Goal: Task Accomplishment & Management: Manage account settings

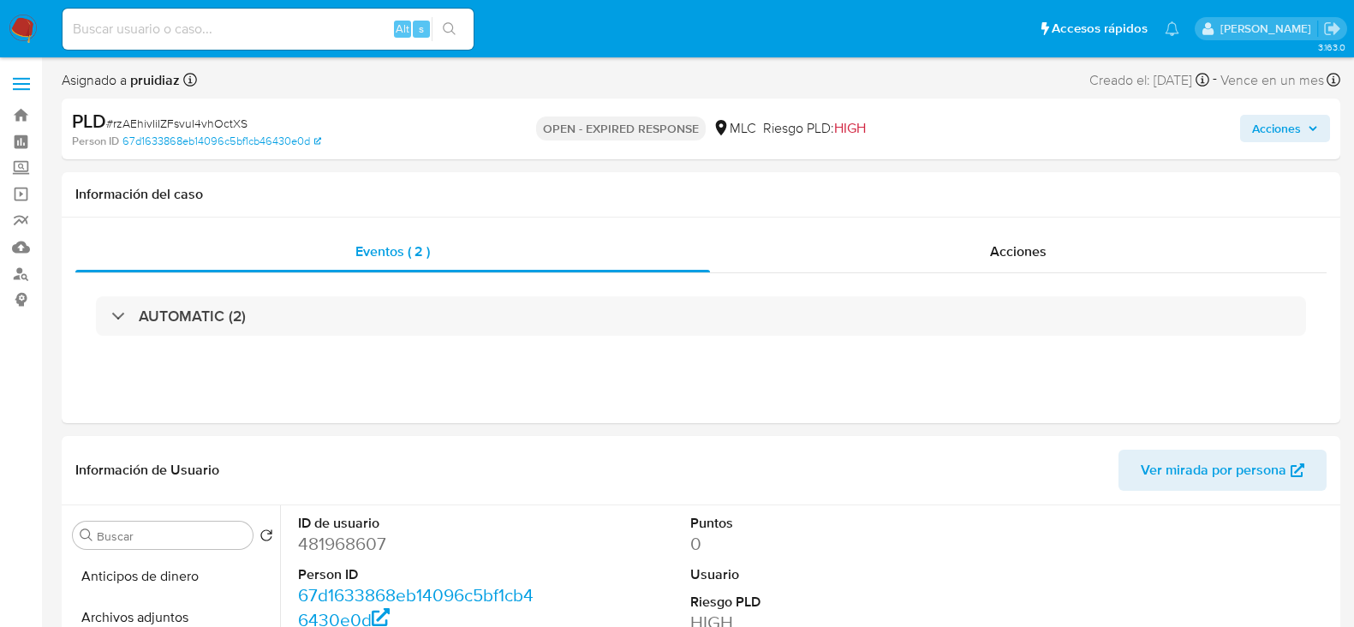
select select "10"
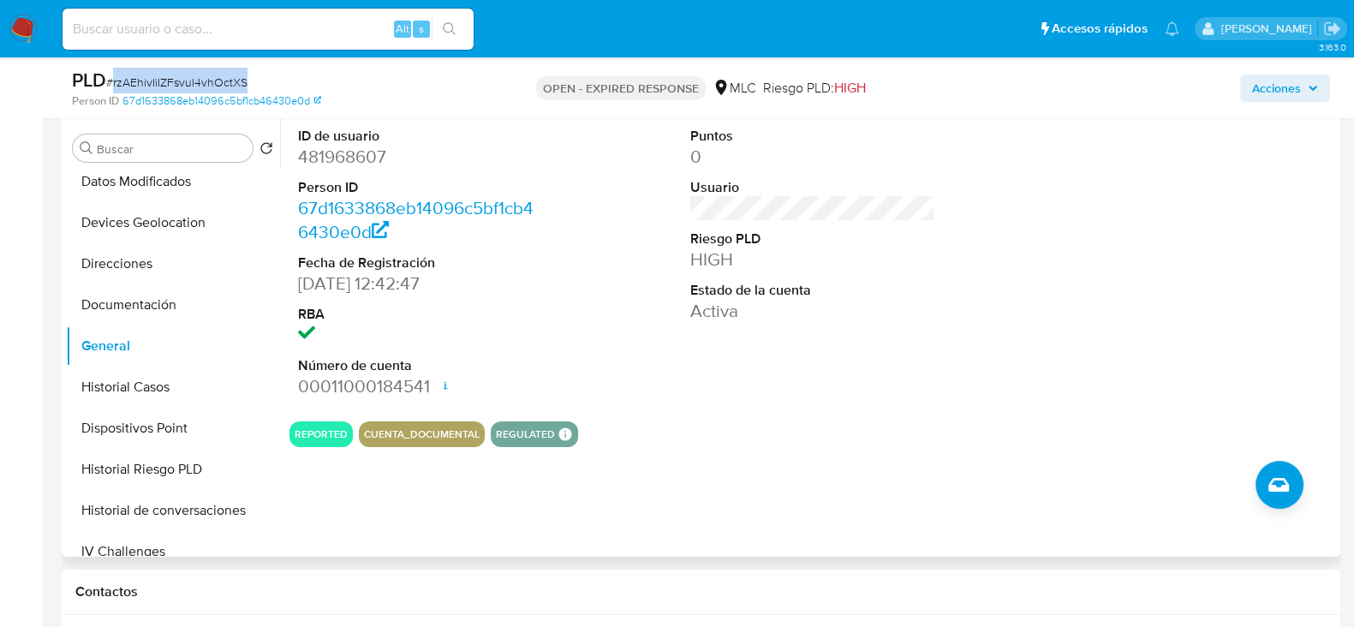
scroll to position [333, 0]
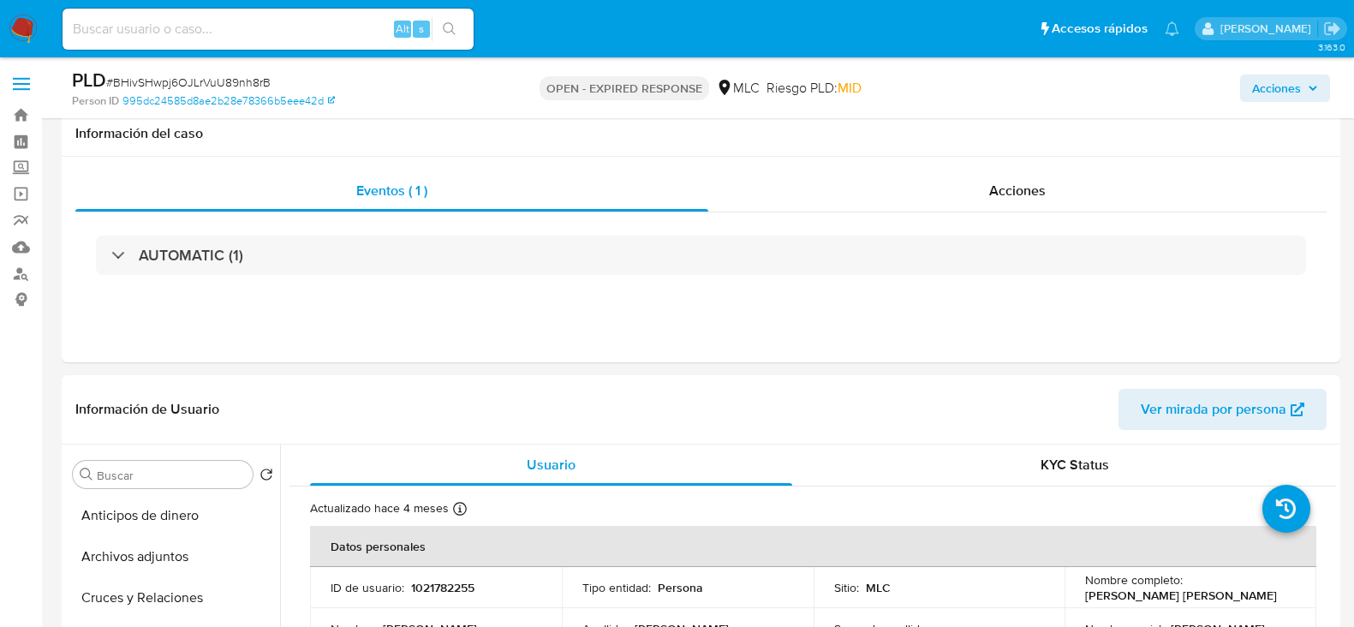
select select "10"
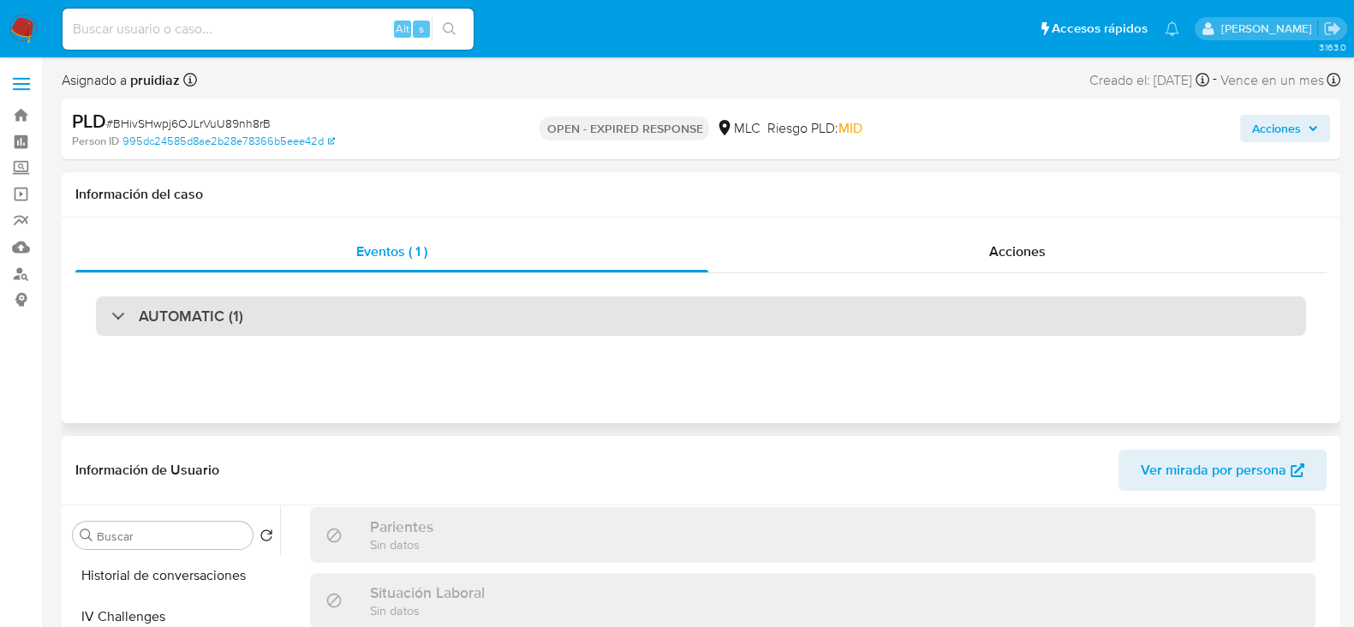
click at [155, 314] on h3 "AUTOMATIC (1)" at bounding box center [191, 316] width 105 height 19
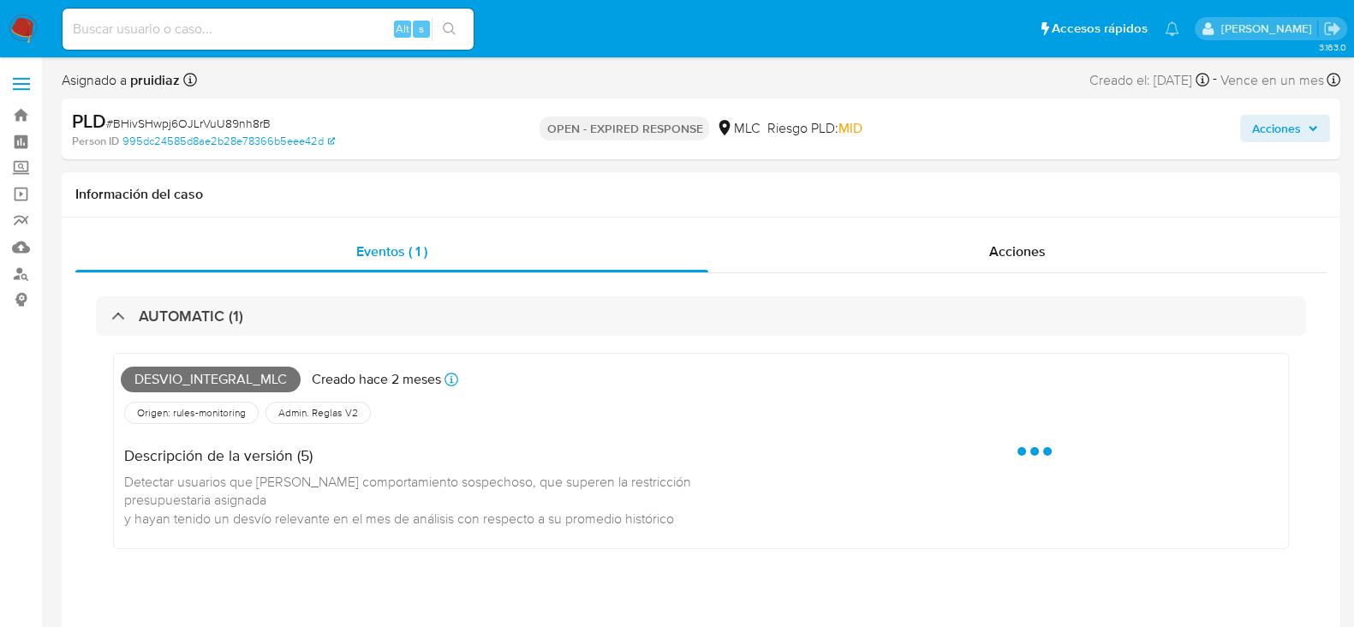
click at [167, 384] on span "Desvio_integral_mlc" at bounding box center [211, 380] width 180 height 26
copy span "Desvio_integral_mlc"
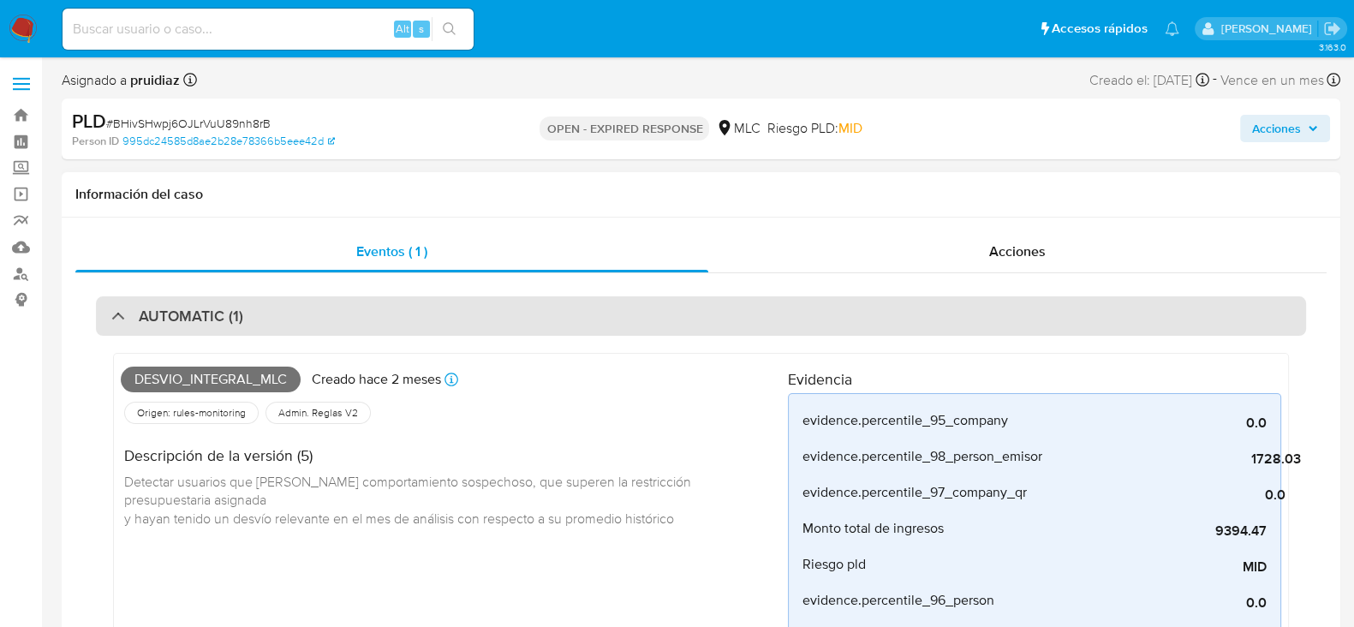
click at [332, 325] on div "AUTOMATIC (1)" at bounding box center [701, 315] width 1210 height 39
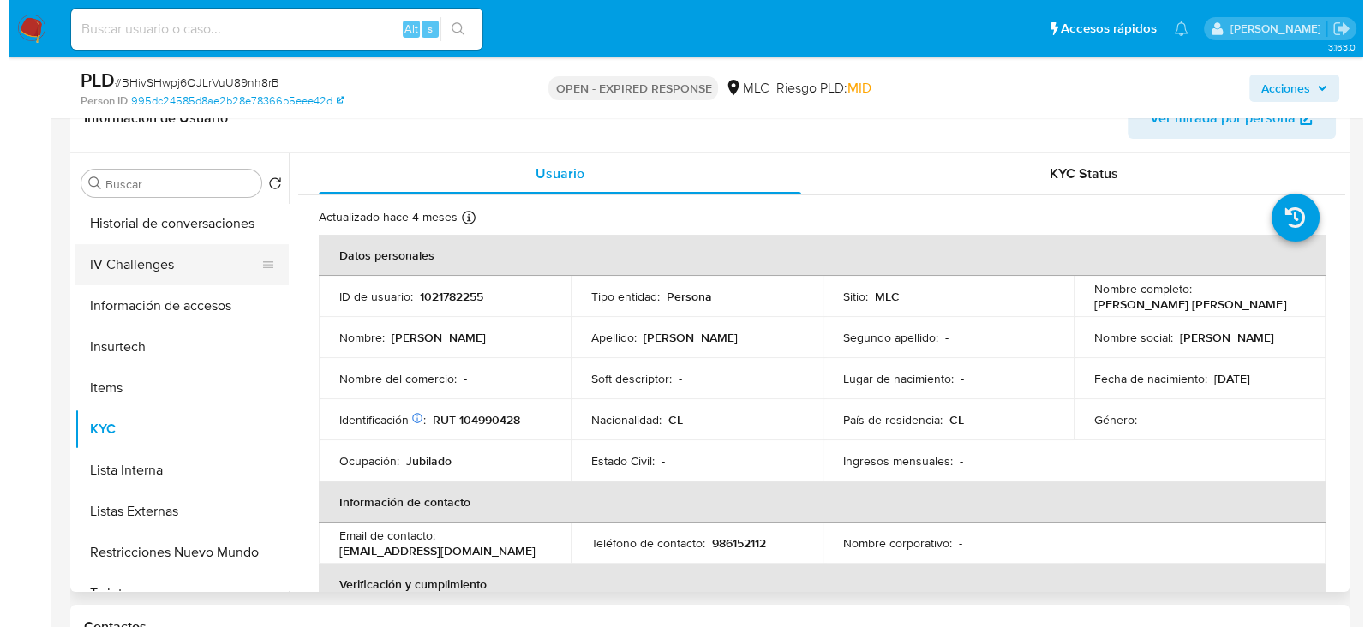
scroll to position [0, 0]
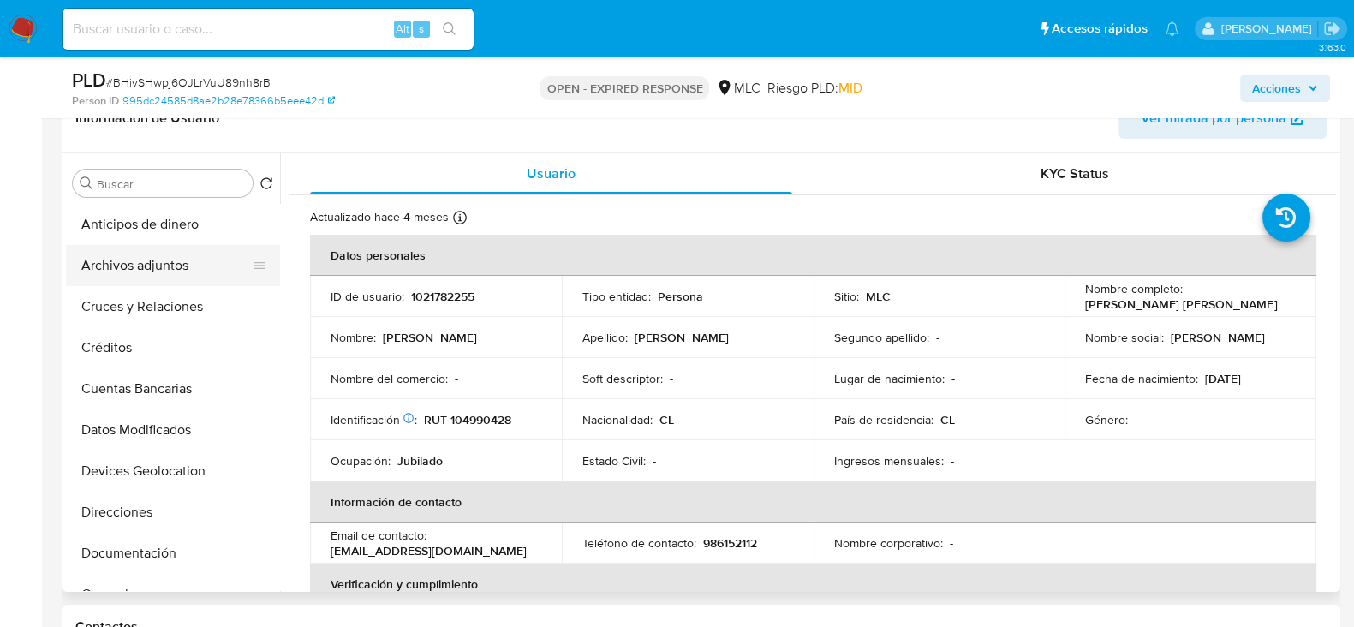
click at [120, 257] on button "Archivos adjuntos" at bounding box center [166, 265] width 200 height 41
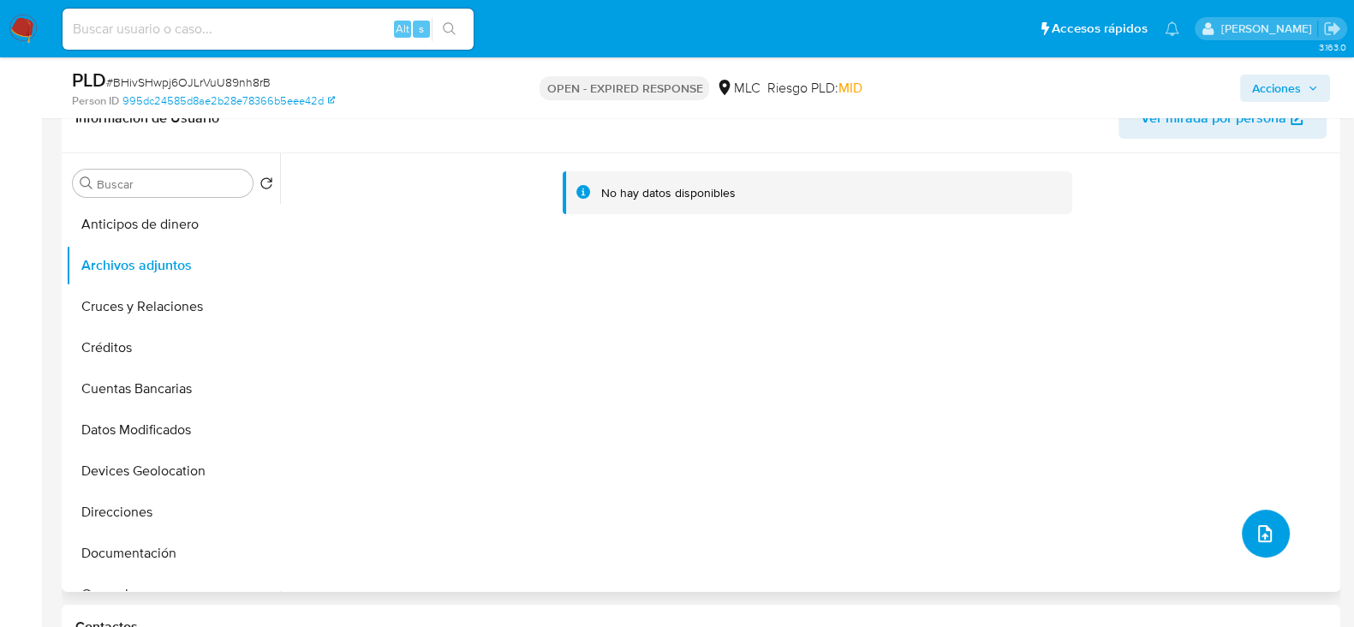
click at [1255, 539] on icon "upload-file" at bounding box center [1265, 533] width 21 height 21
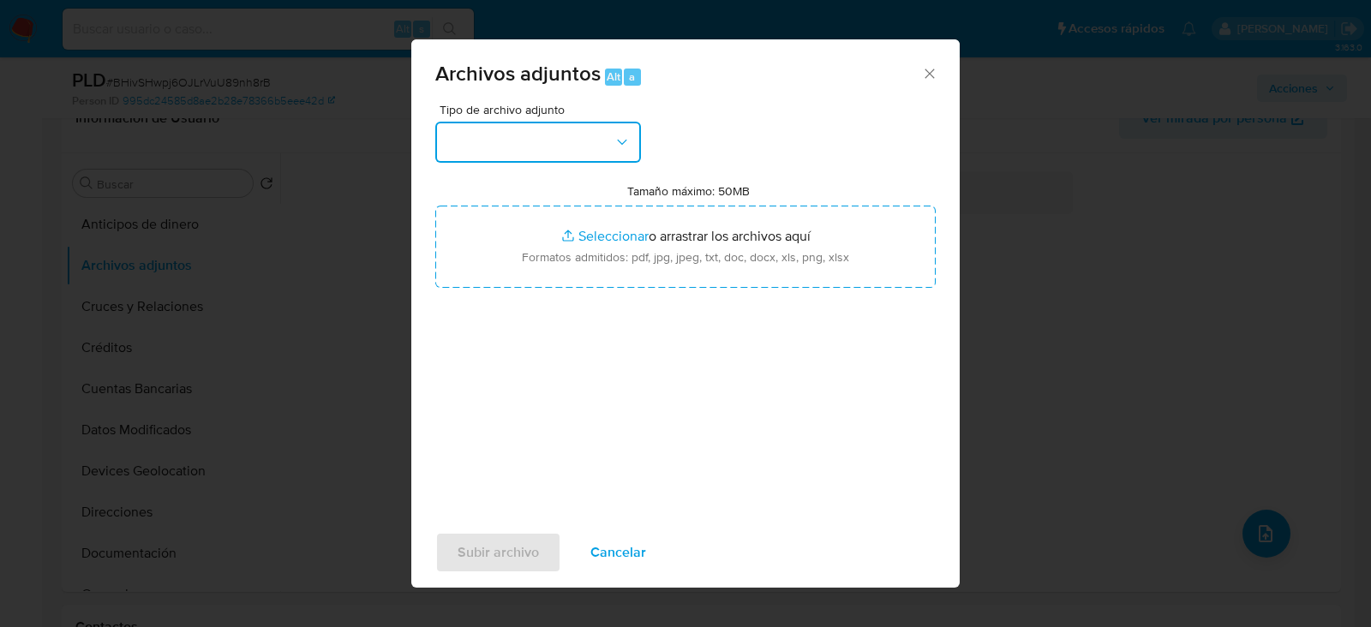
click at [586, 154] on button "button" at bounding box center [538, 142] width 206 height 41
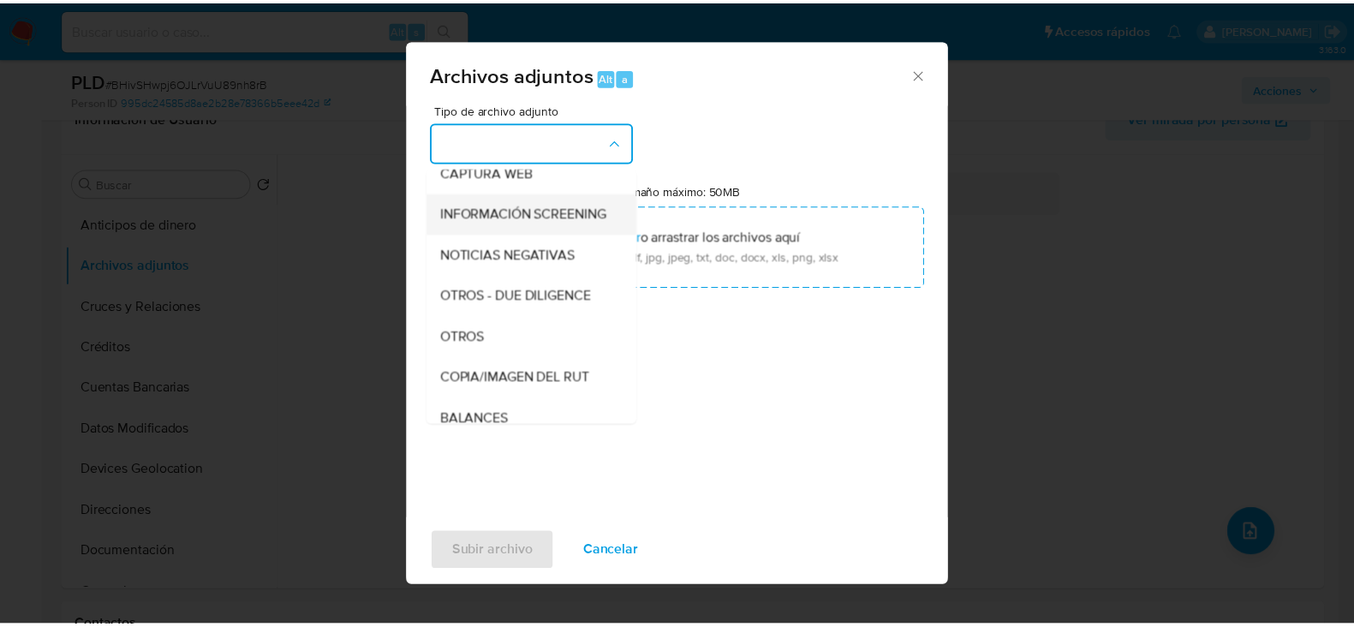
scroll to position [127, 0]
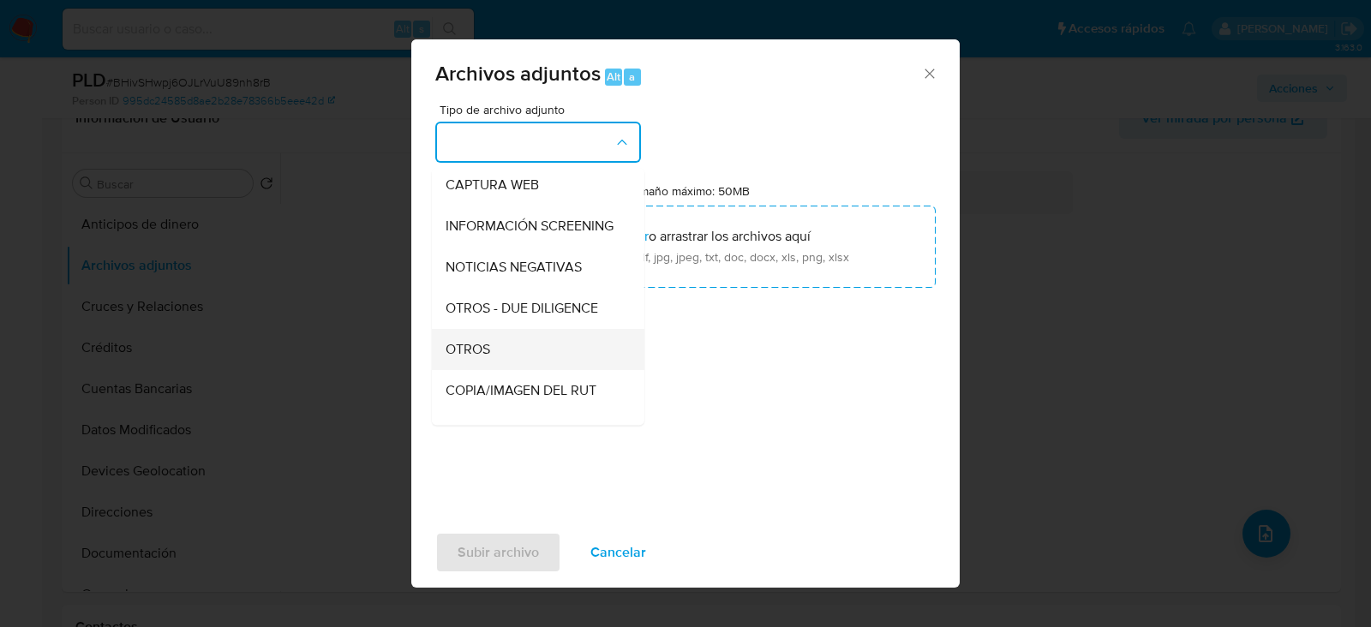
click at [477, 358] on span "OTROS" at bounding box center [467, 349] width 45 height 17
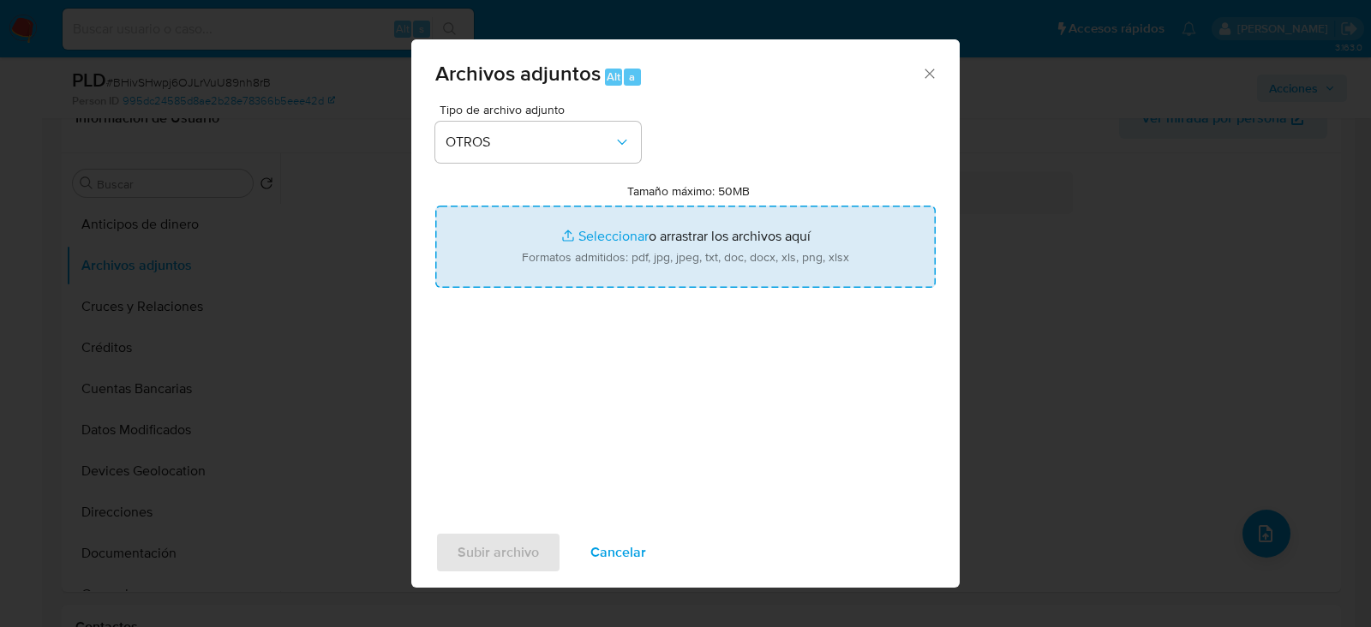
click at [702, 250] on input "Tamaño máximo: 50MB Seleccionar archivos" at bounding box center [685, 247] width 500 height 82
type input "C:\fakepath\1021782255 - 09_10_2025.xlsx"
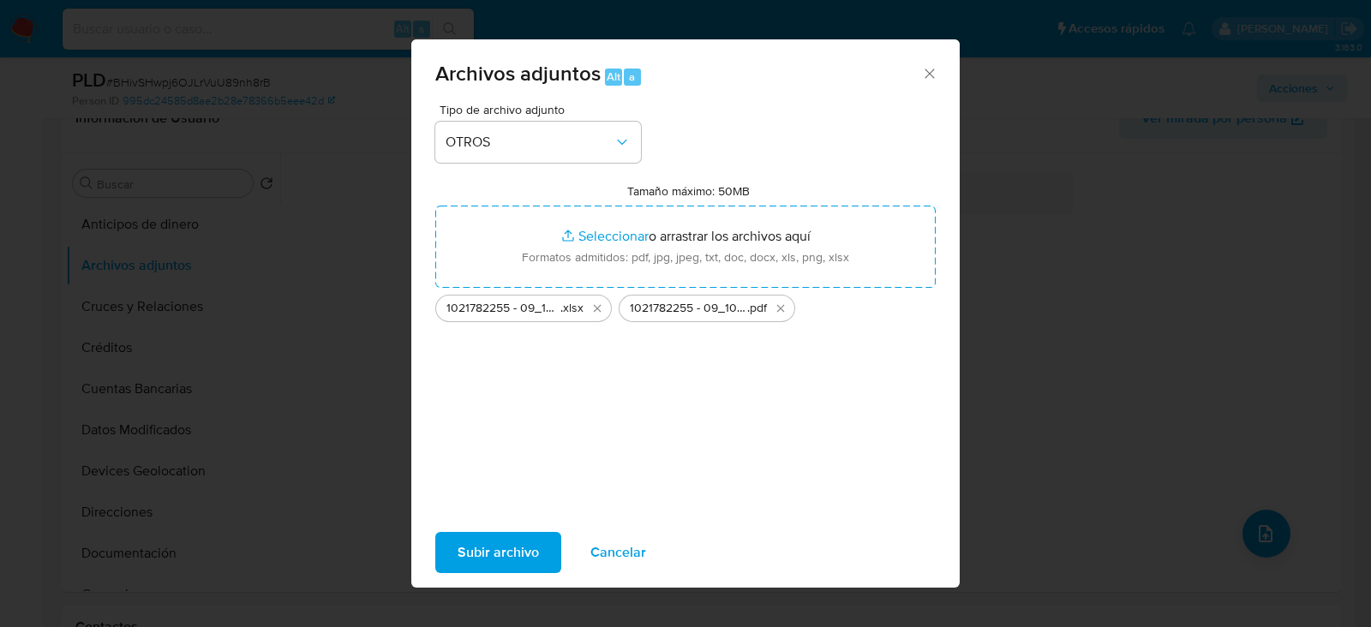
click at [492, 550] on span "Subir archivo" at bounding box center [497, 553] width 81 height 38
click at [606, 542] on span "Cancelar" at bounding box center [618, 553] width 56 height 38
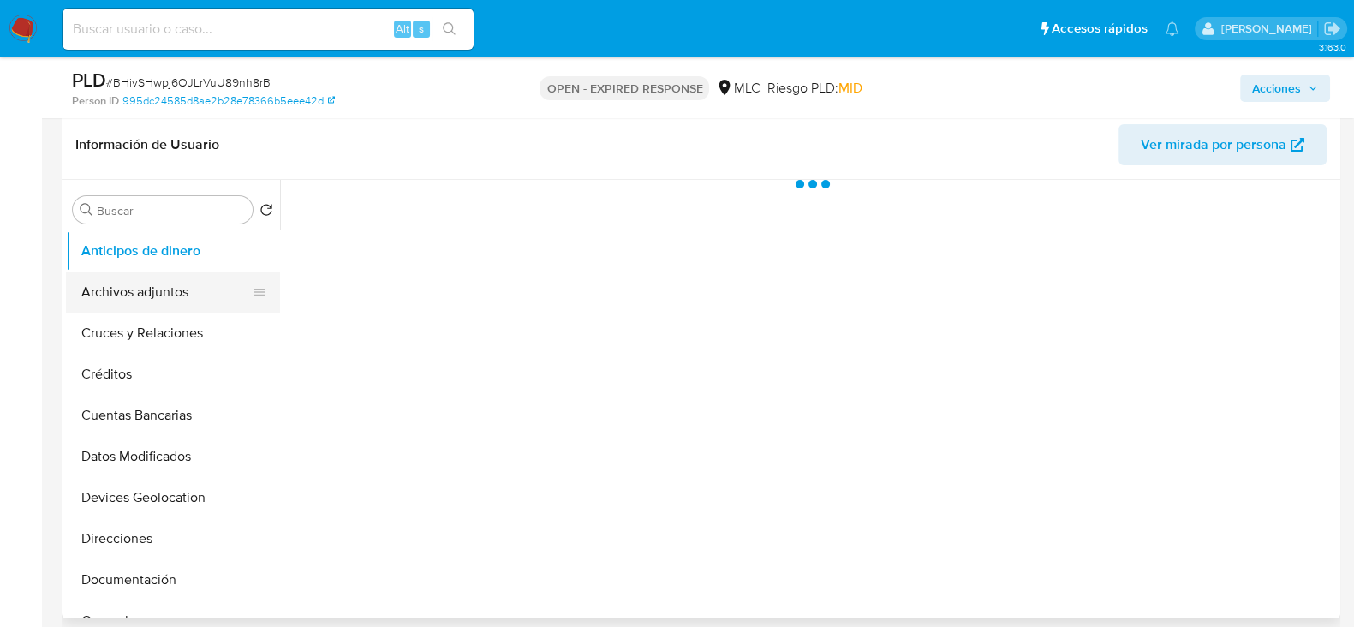
select select "10"
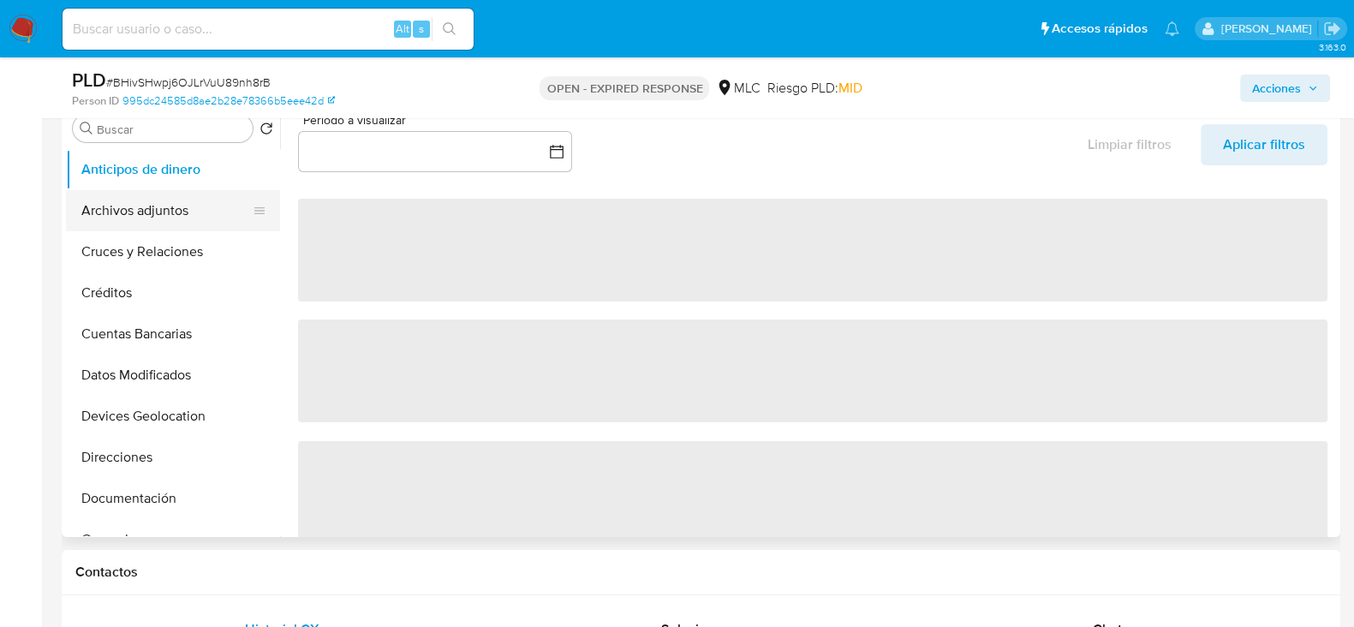
click at [127, 212] on button "Archivos adjuntos" at bounding box center [166, 210] width 200 height 41
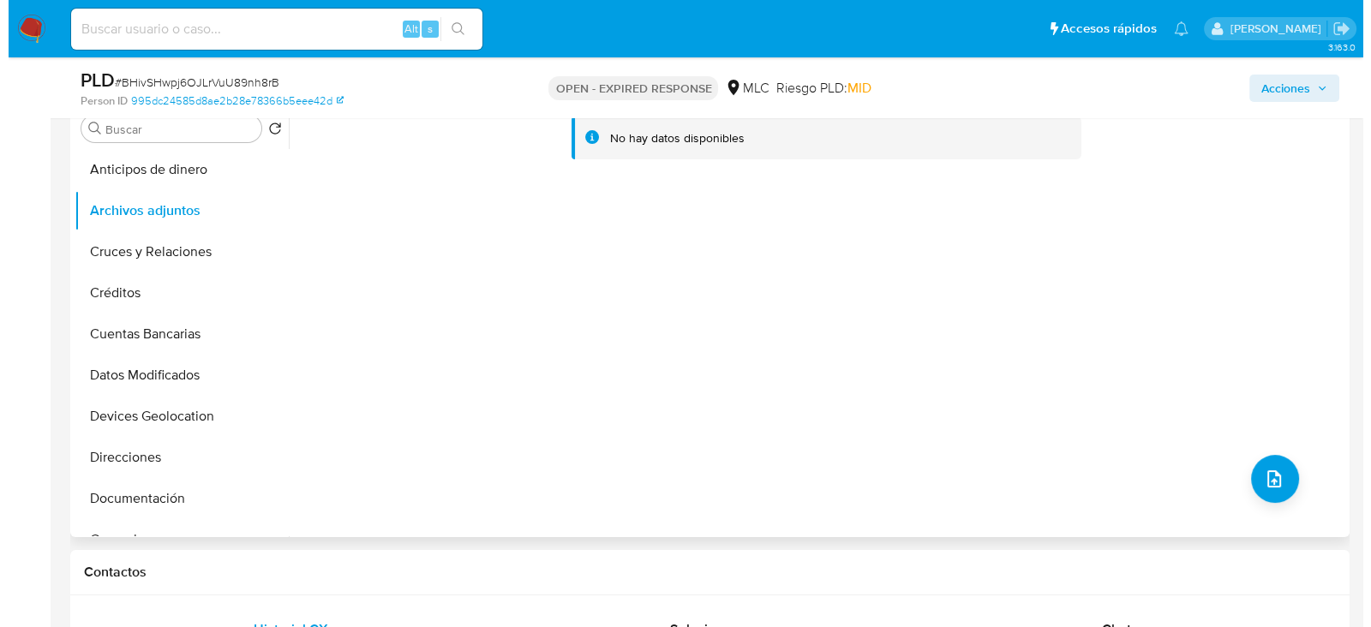
scroll to position [232, 0]
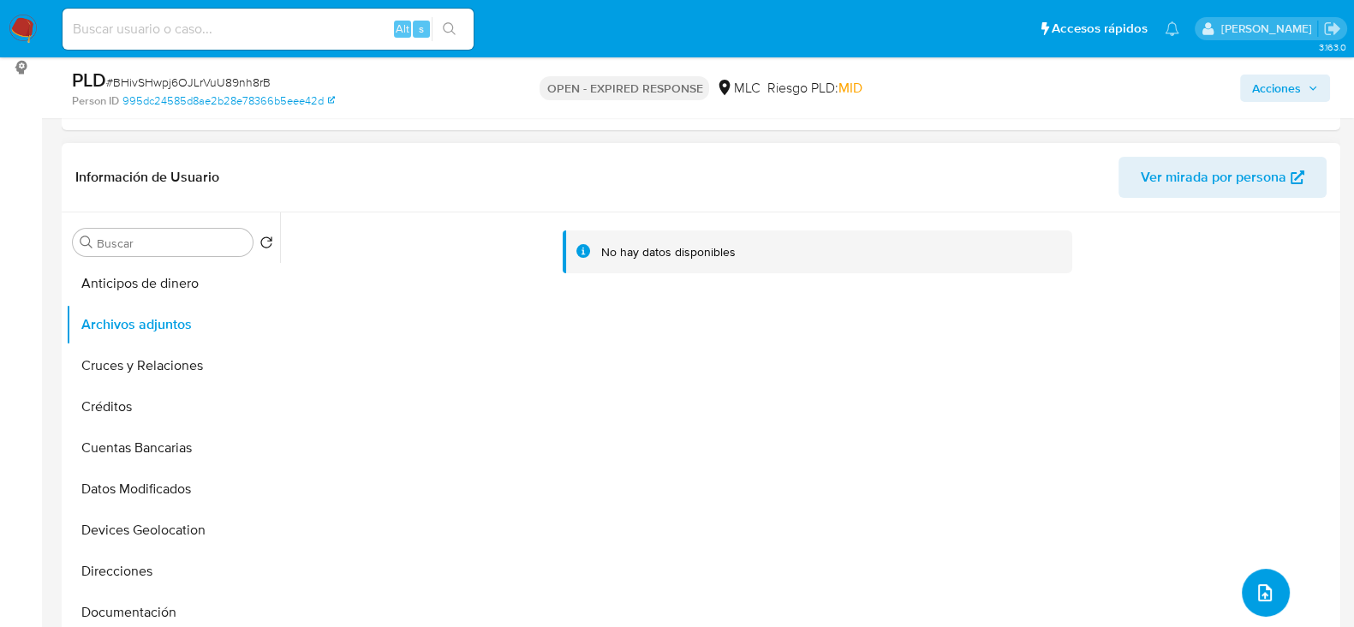
click at [1256, 584] on icon "upload-file" at bounding box center [1265, 592] width 21 height 21
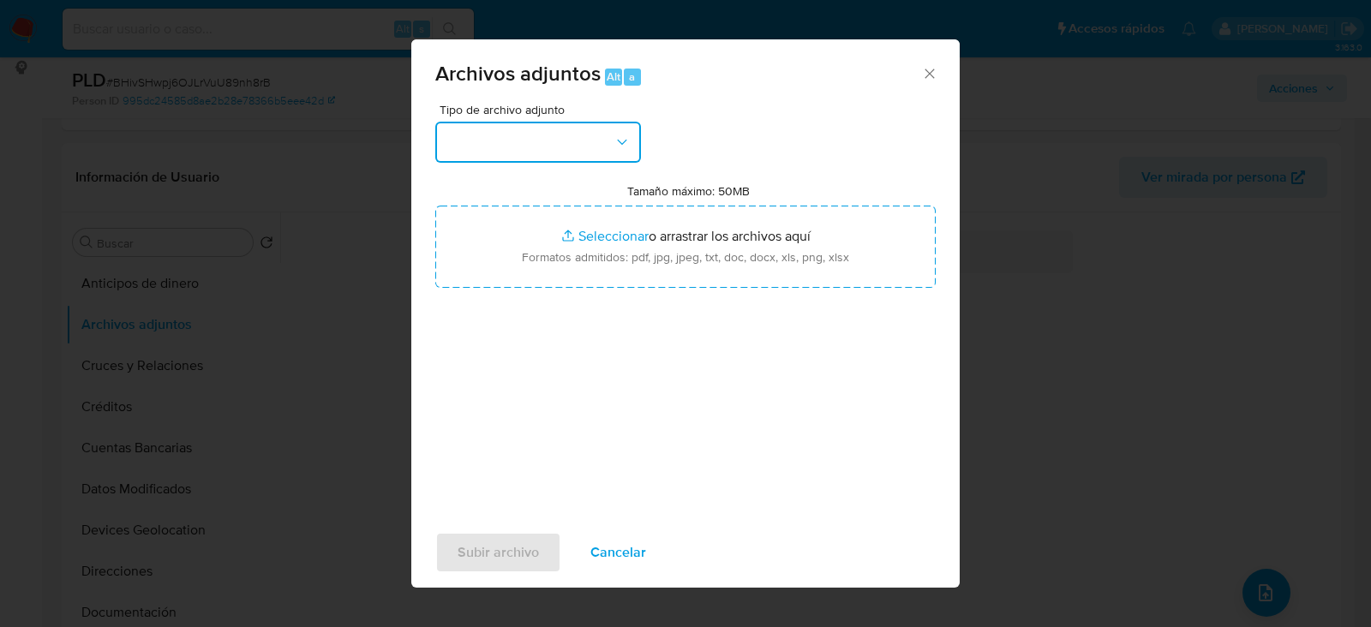
click at [540, 135] on button "button" at bounding box center [538, 142] width 206 height 41
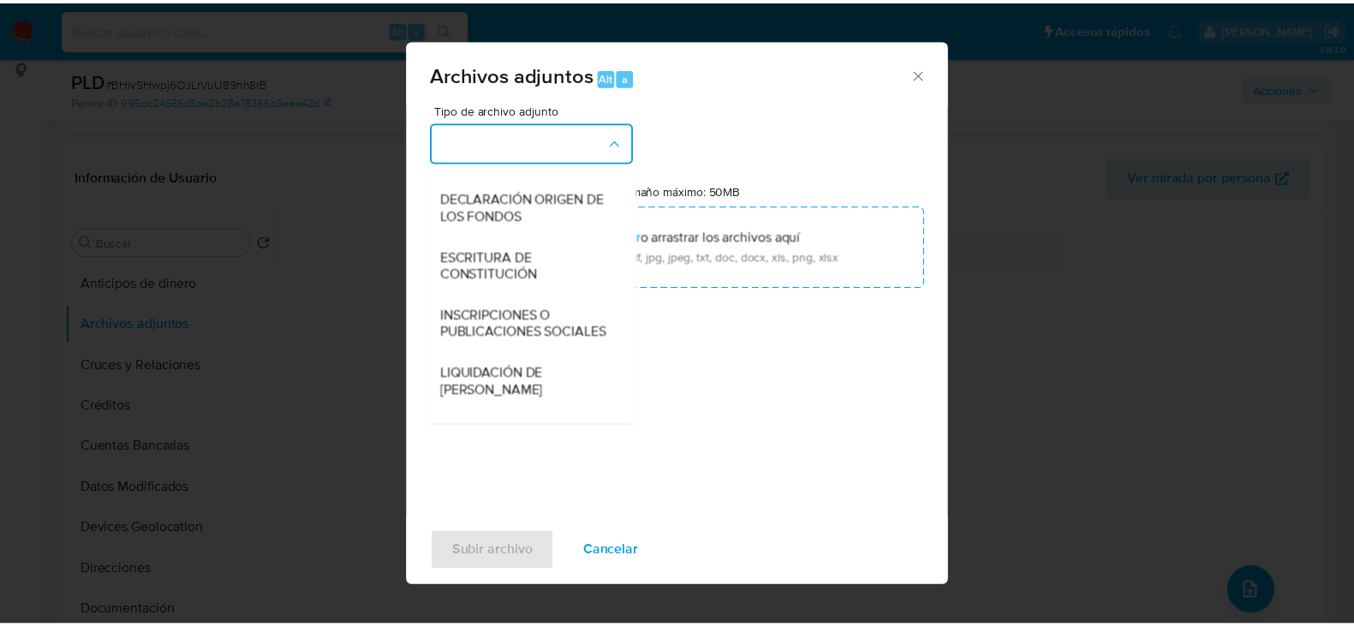
scroll to position [445, 0]
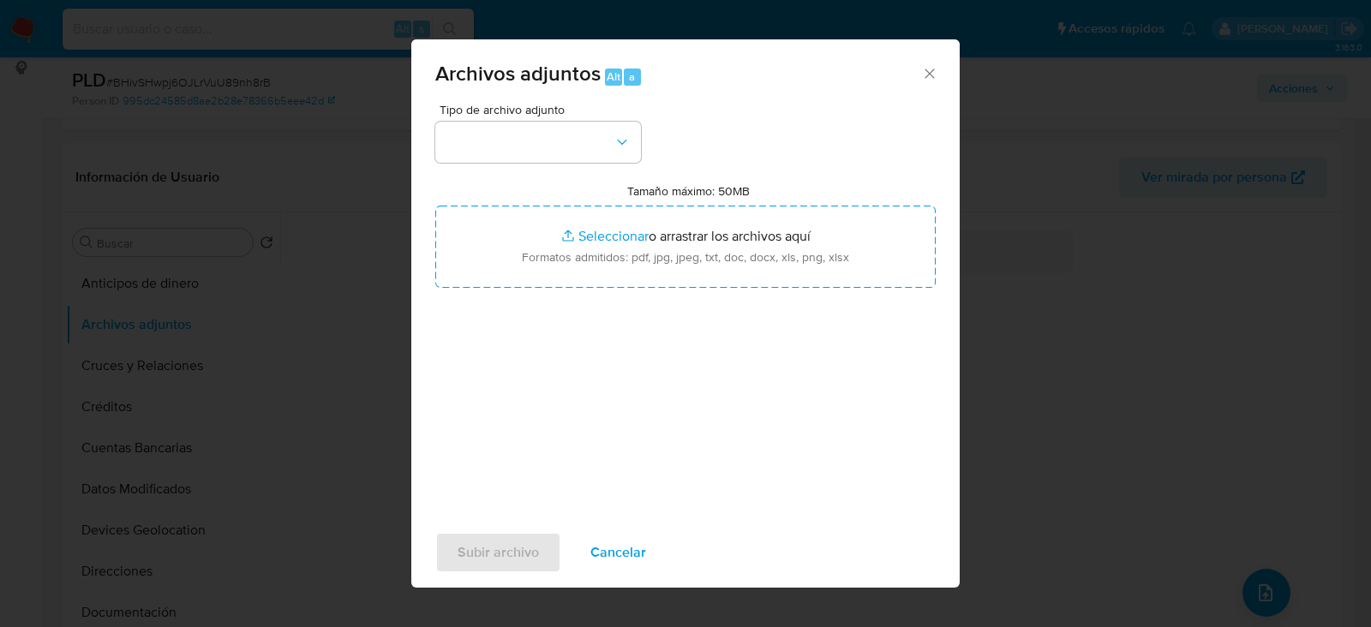
click at [926, 72] on icon "Cerrar" at bounding box center [929, 73] width 17 height 17
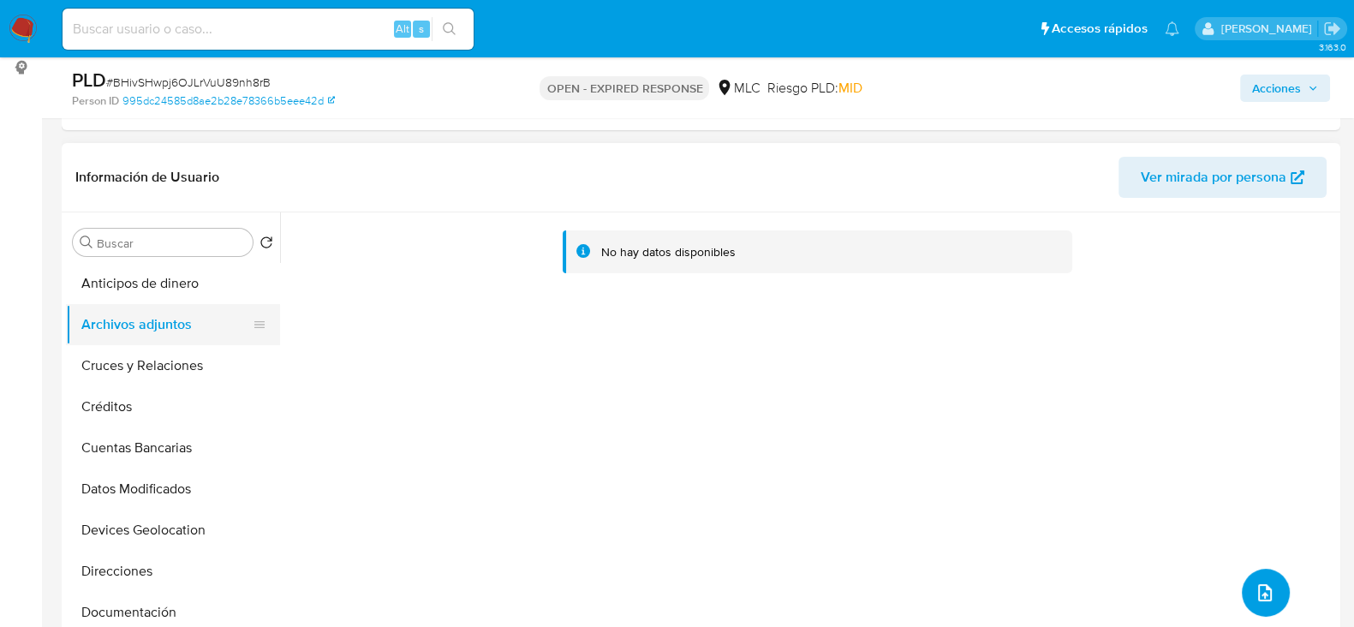
scroll to position [134, 0]
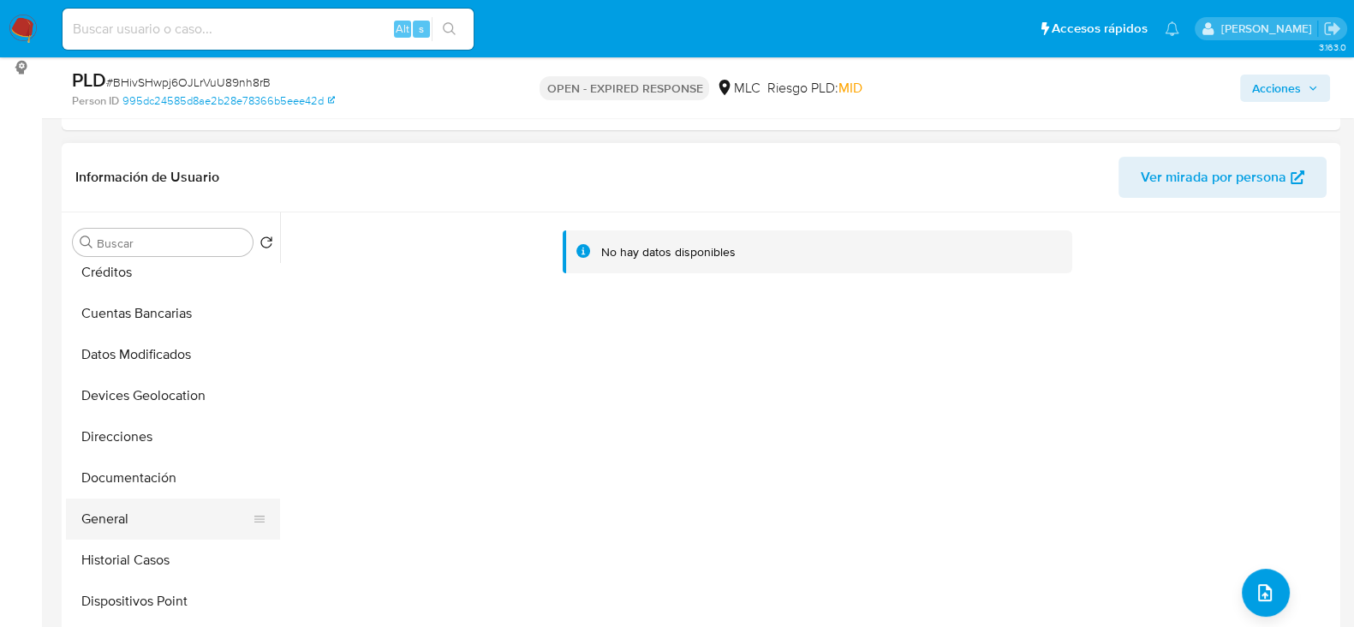
click at [91, 528] on button "General" at bounding box center [166, 519] width 200 height 41
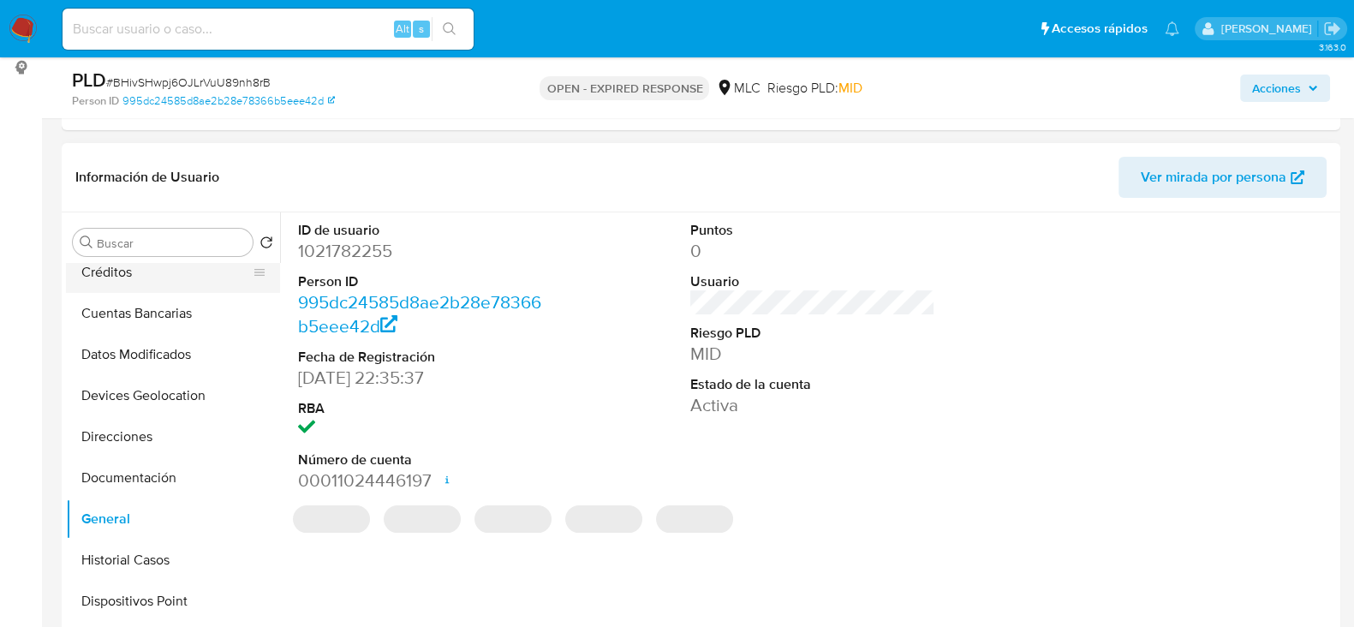
scroll to position [0, 0]
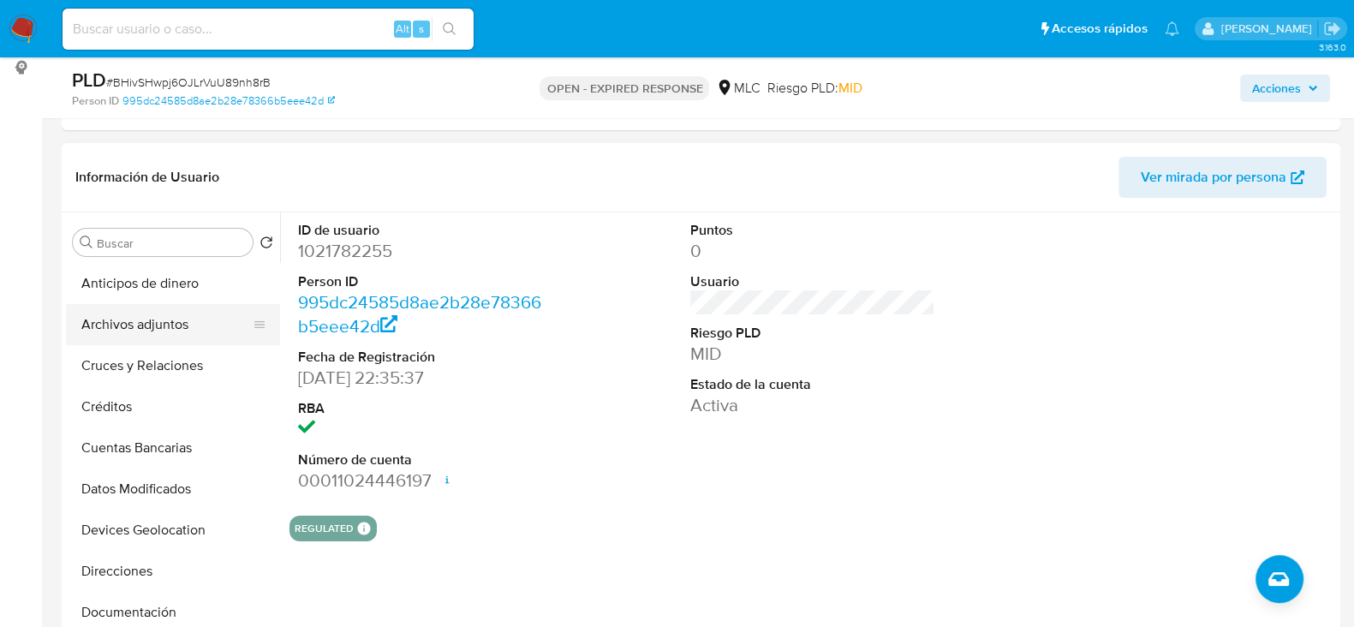
click at [139, 332] on button "Archivos adjuntos" at bounding box center [166, 324] width 200 height 41
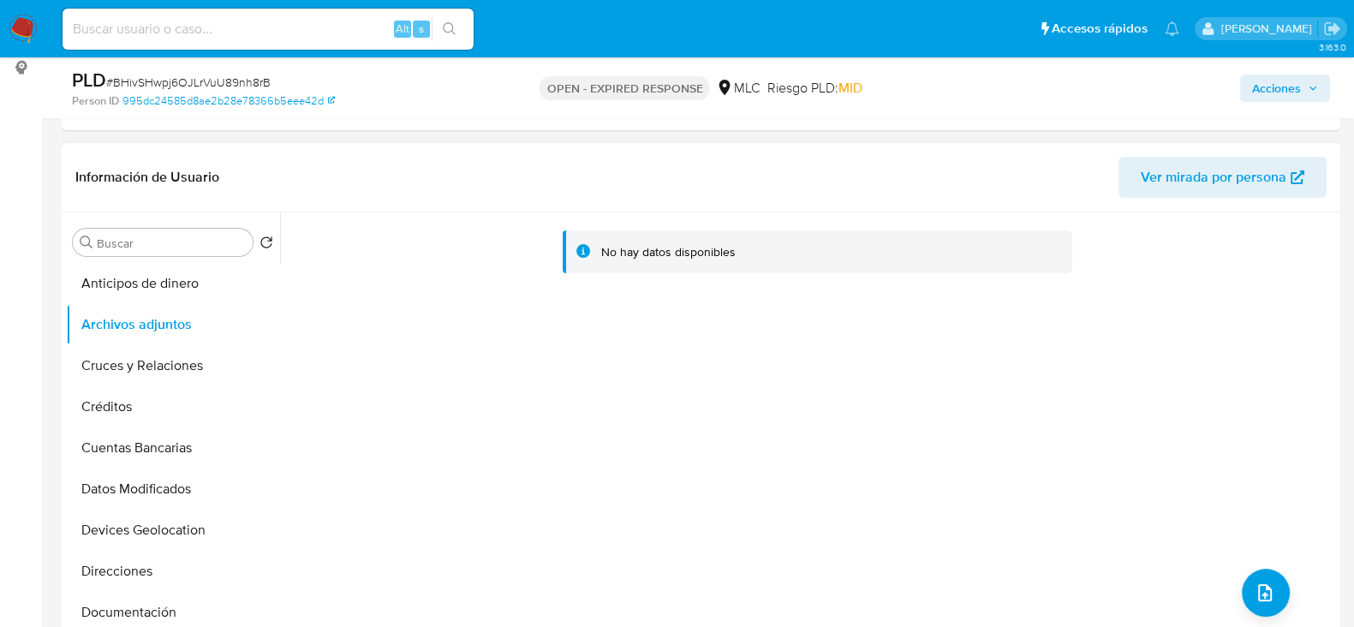
click at [1236, 580] on div "No hay datos disponibles" at bounding box center [808, 431] width 1056 height 439
click at [1262, 582] on span "upload-file" at bounding box center [1265, 592] width 21 height 21
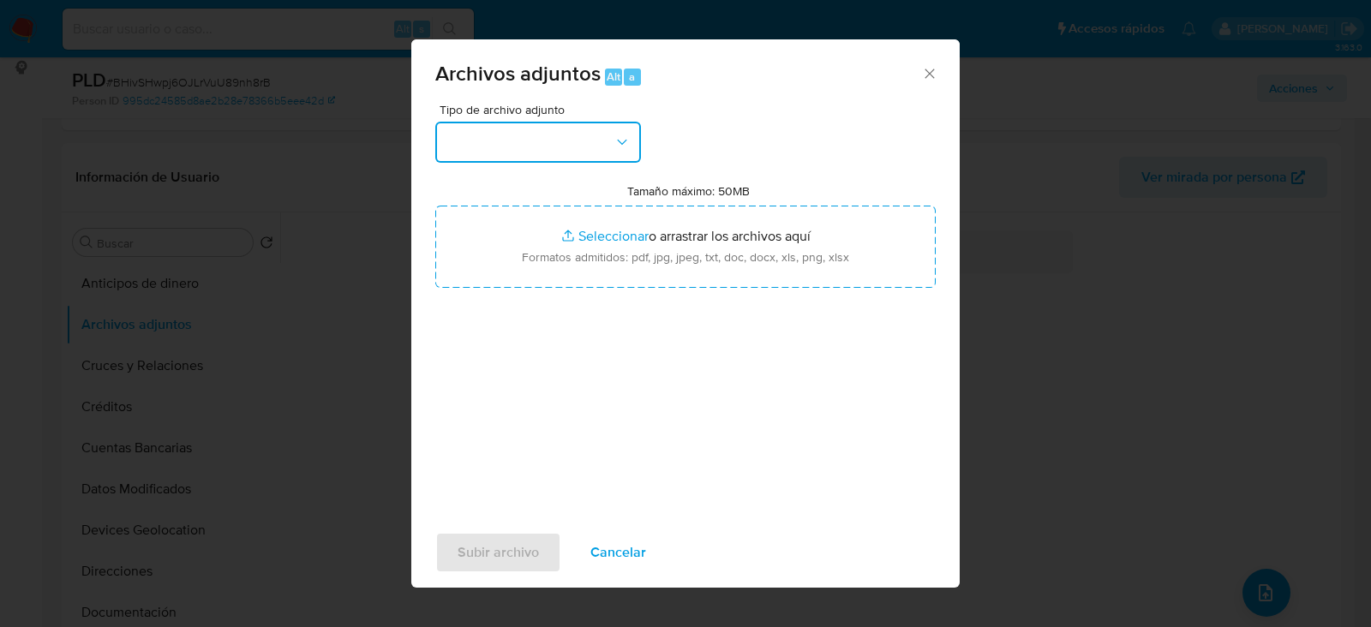
click at [555, 146] on button "button" at bounding box center [538, 142] width 206 height 41
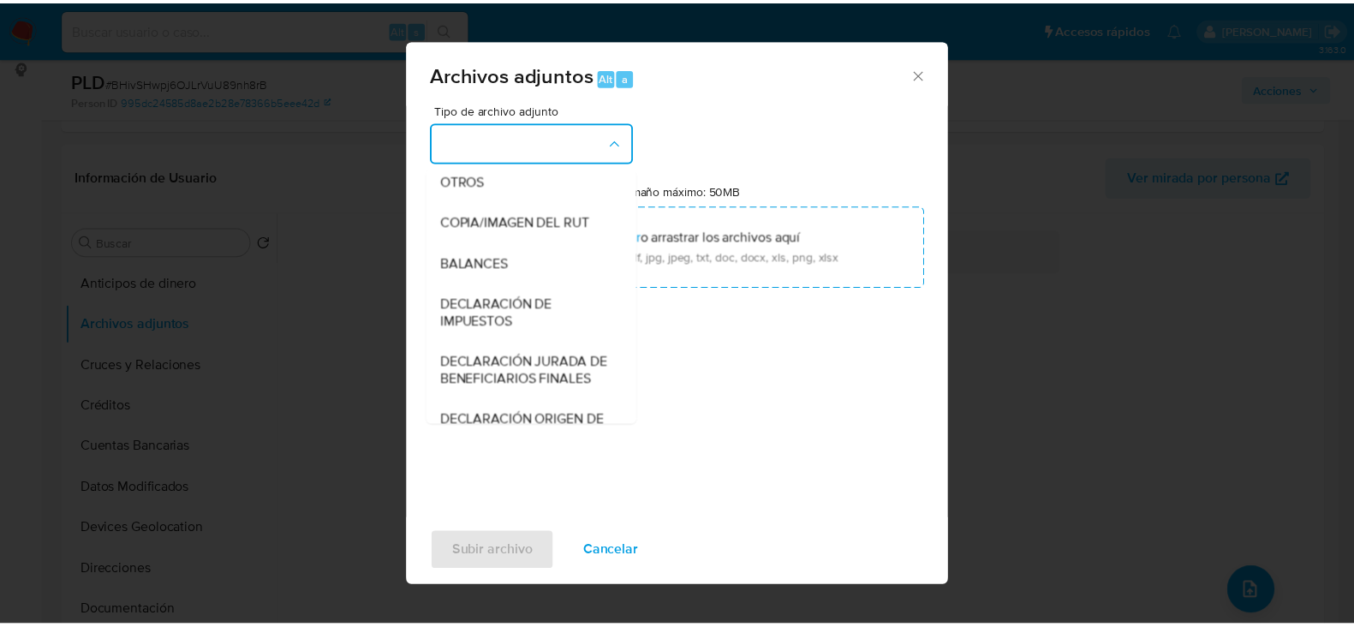
scroll to position [243, 0]
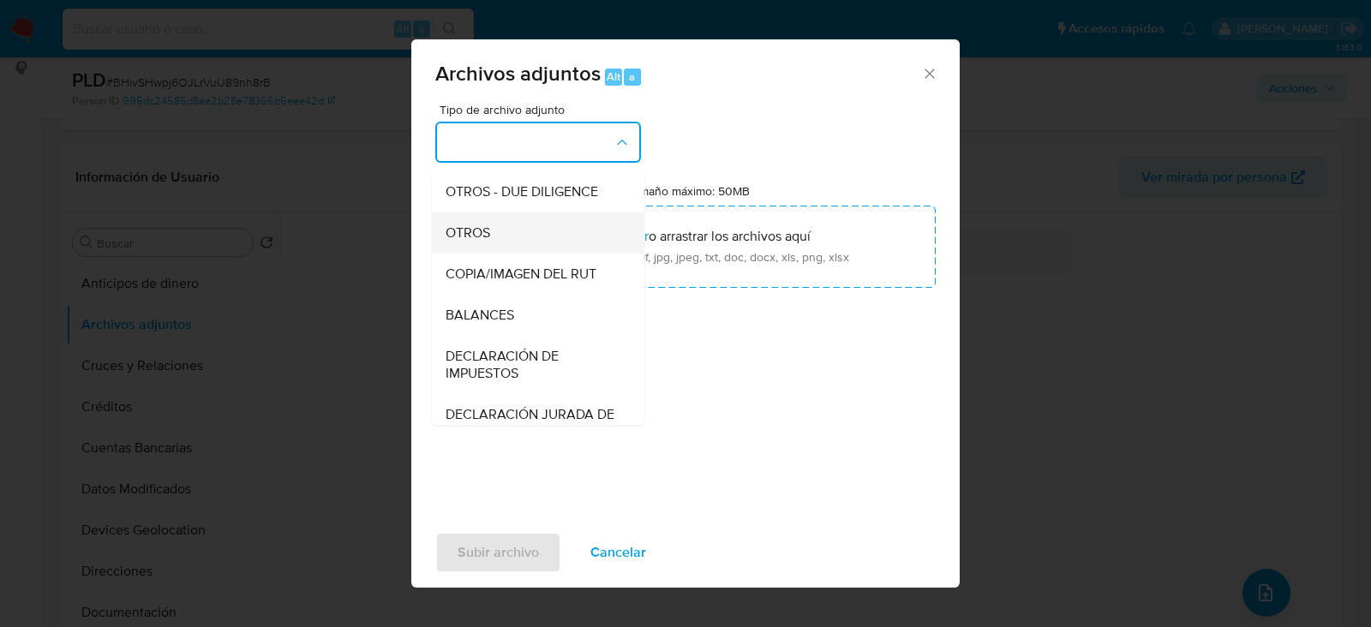
click at [475, 242] on span "OTROS" at bounding box center [467, 232] width 45 height 17
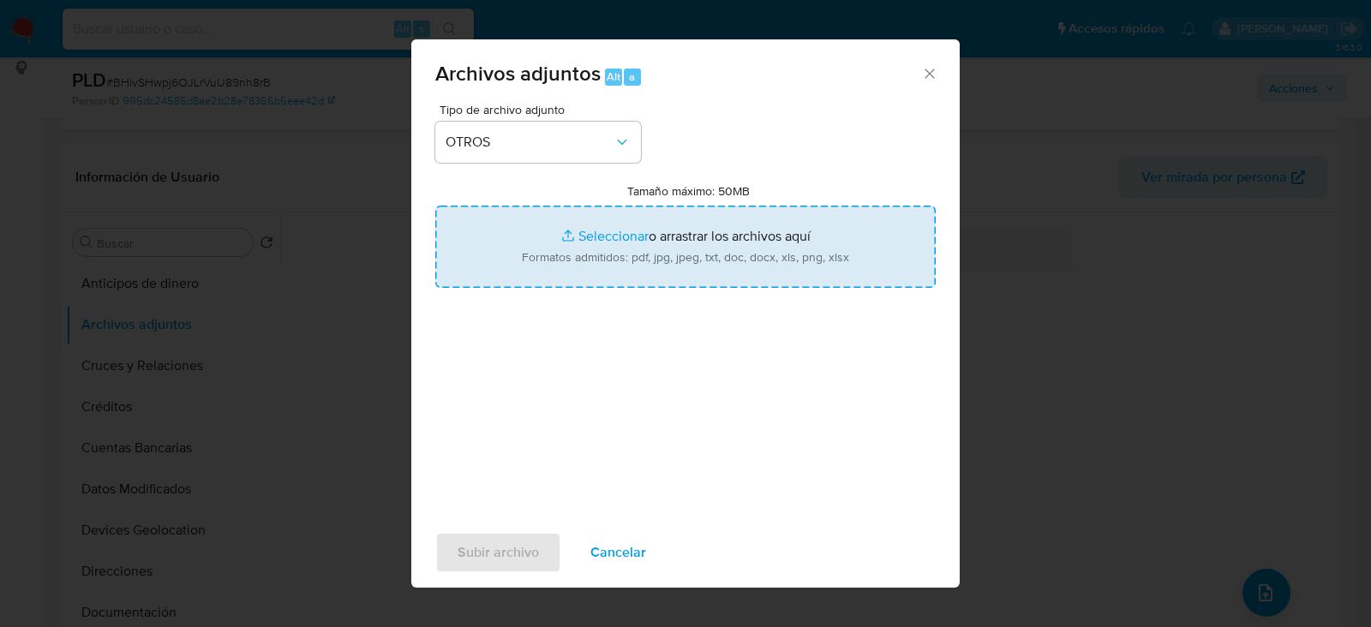
click at [660, 259] on input "Tamaño máximo: 50MB Seleccionar archivos" at bounding box center [685, 247] width 500 height 82
type input "C:\fakepath\1021782255 - 09_10_2025.xlsx"
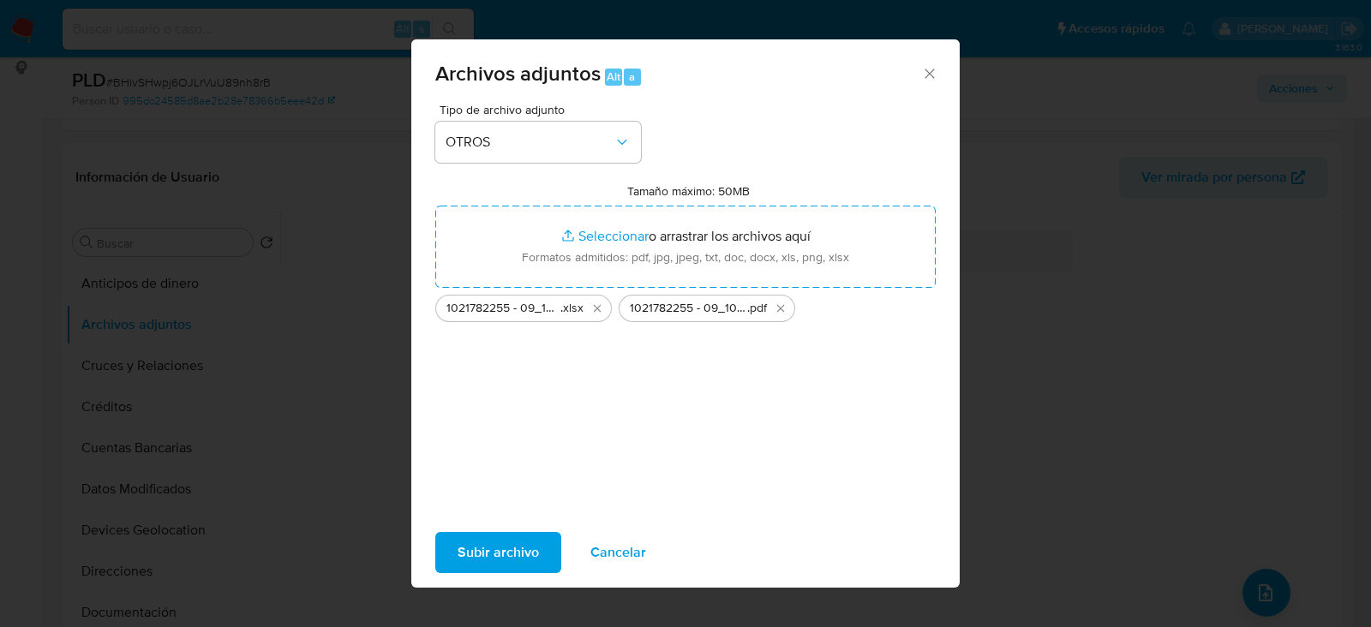
click at [513, 537] on span "Subir archivo" at bounding box center [497, 553] width 81 height 38
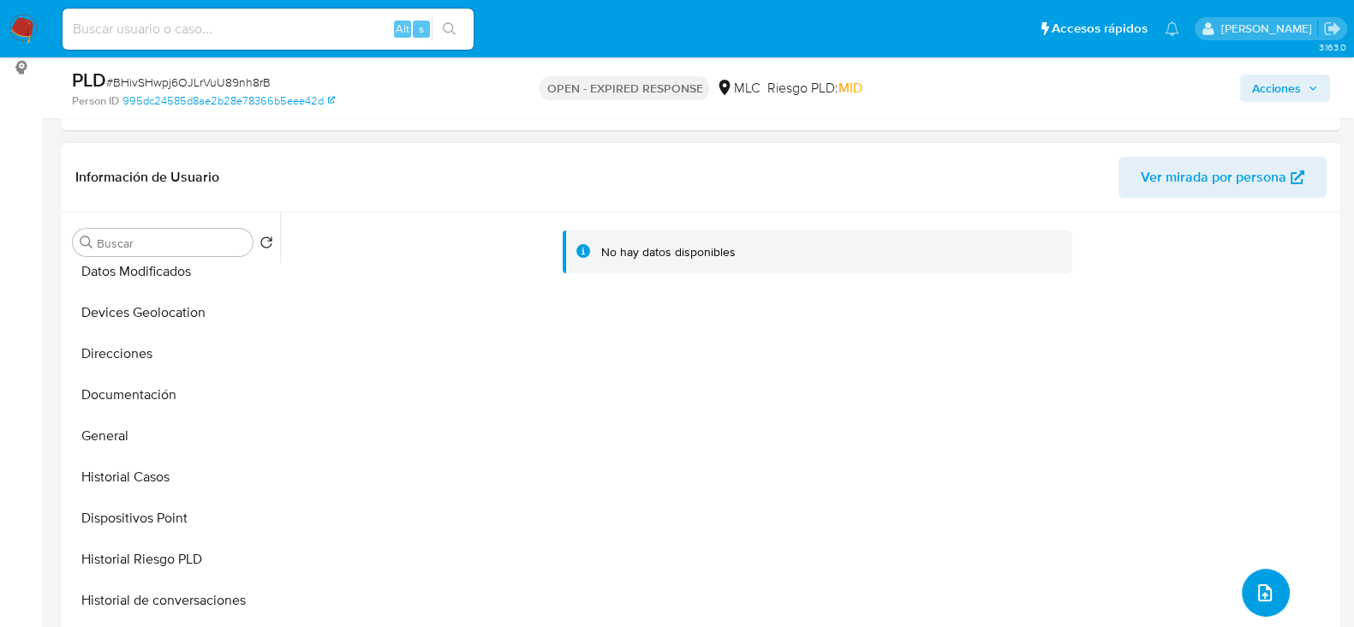
scroll to position [219, 0]
click at [119, 427] on button "General" at bounding box center [166, 434] width 200 height 41
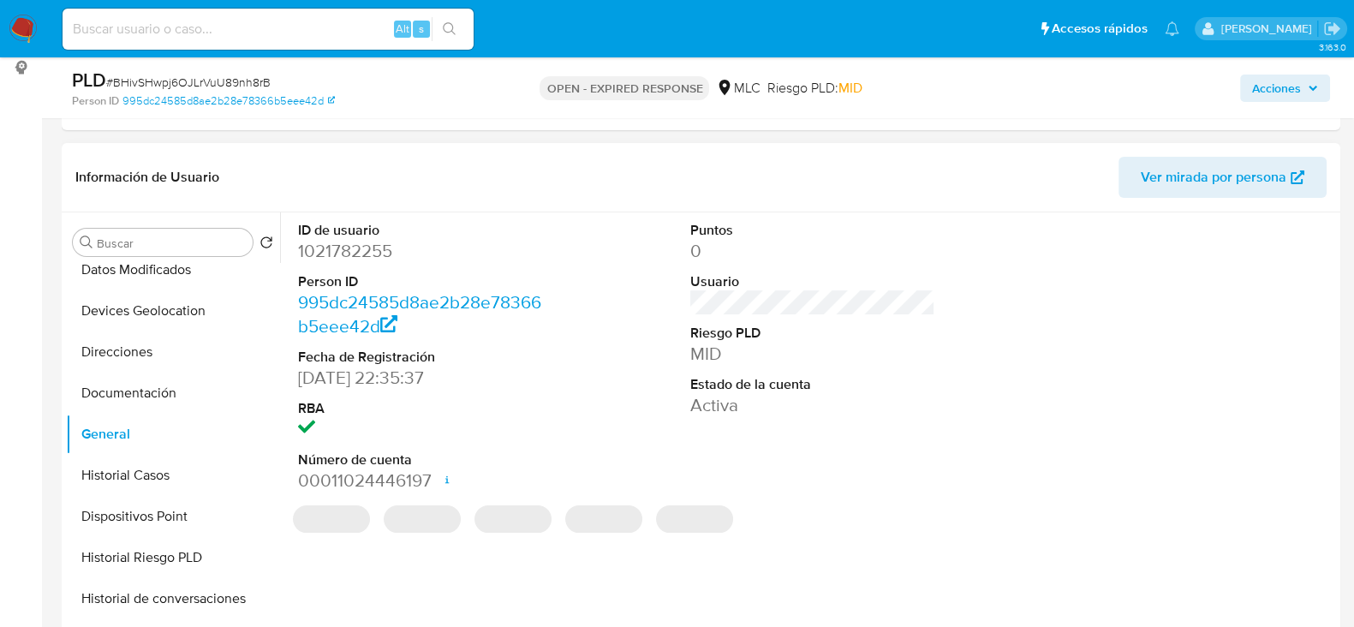
click at [338, 253] on dd "1021782255" at bounding box center [420, 251] width 245 height 24
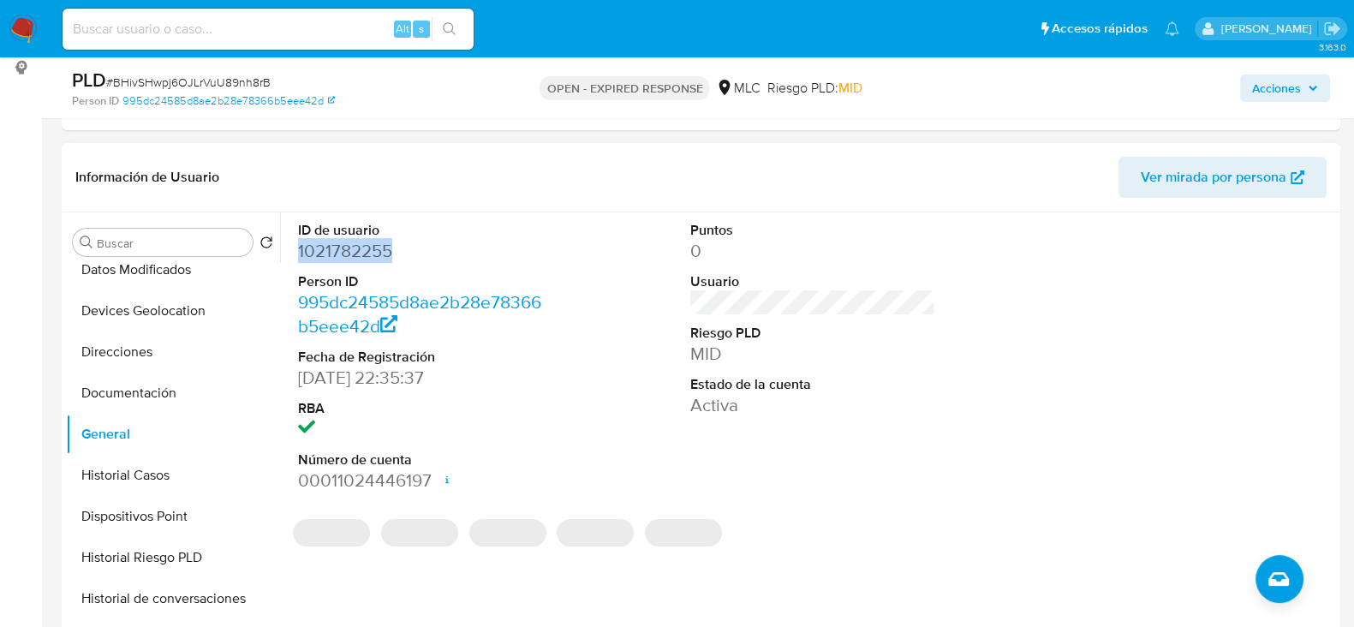
copy dd "1021782255"
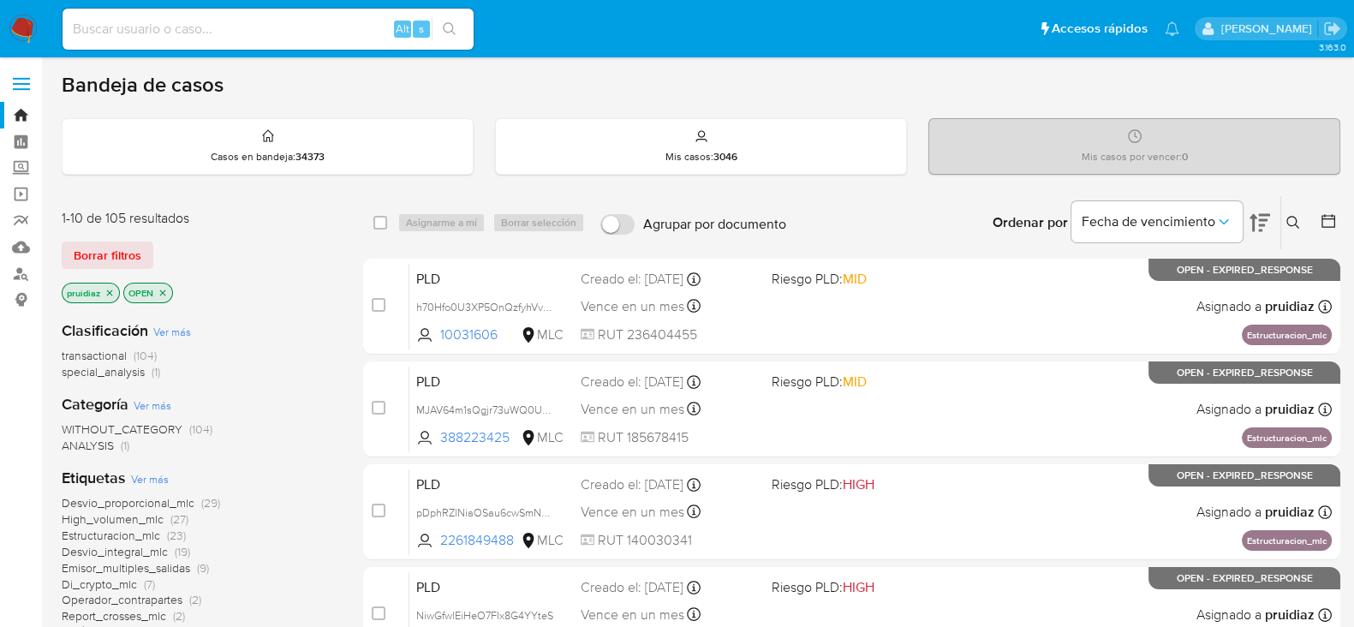
click at [1302, 218] on button at bounding box center [1295, 222] width 28 height 21
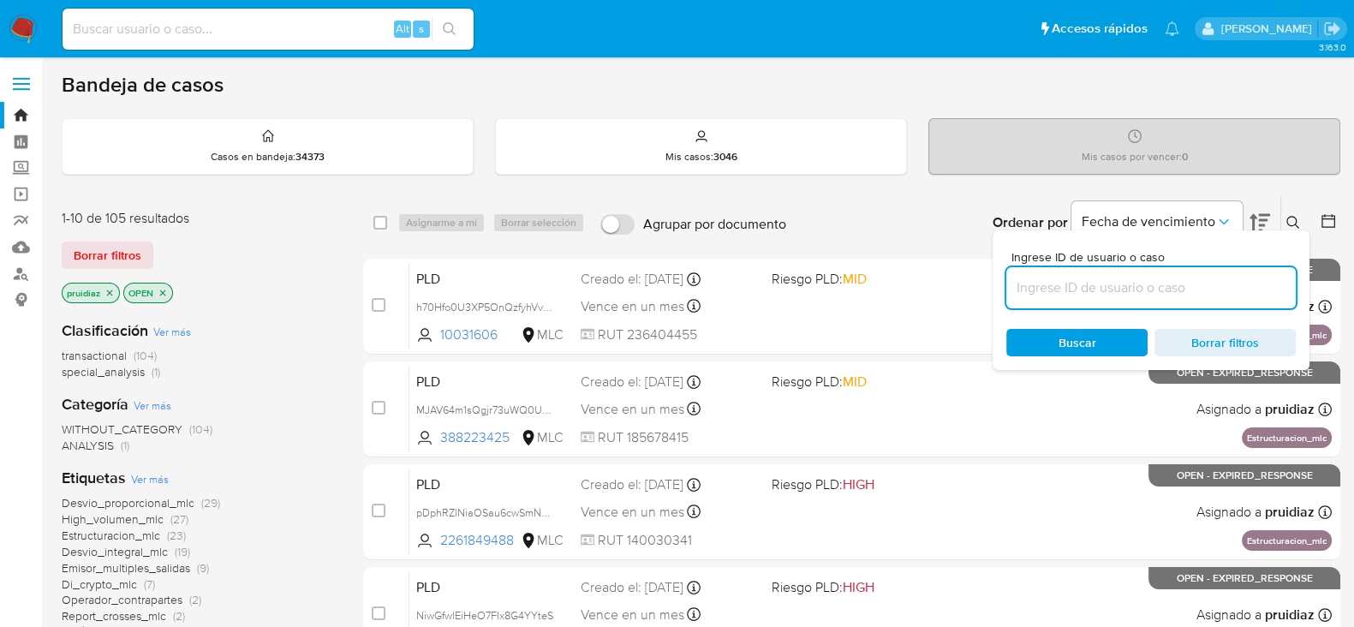
click at [1140, 283] on input at bounding box center [1152, 288] width 290 height 22
type input "1021782255"
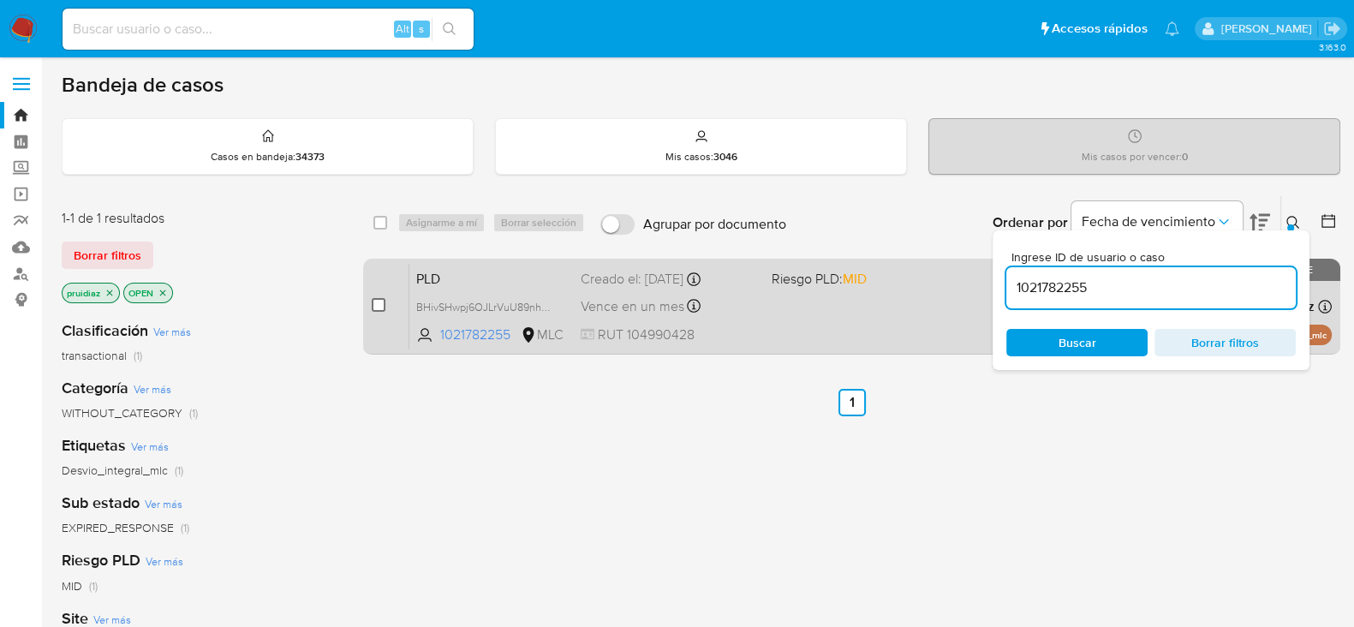
click at [384, 302] on input "checkbox" at bounding box center [379, 305] width 14 height 14
checkbox input "true"
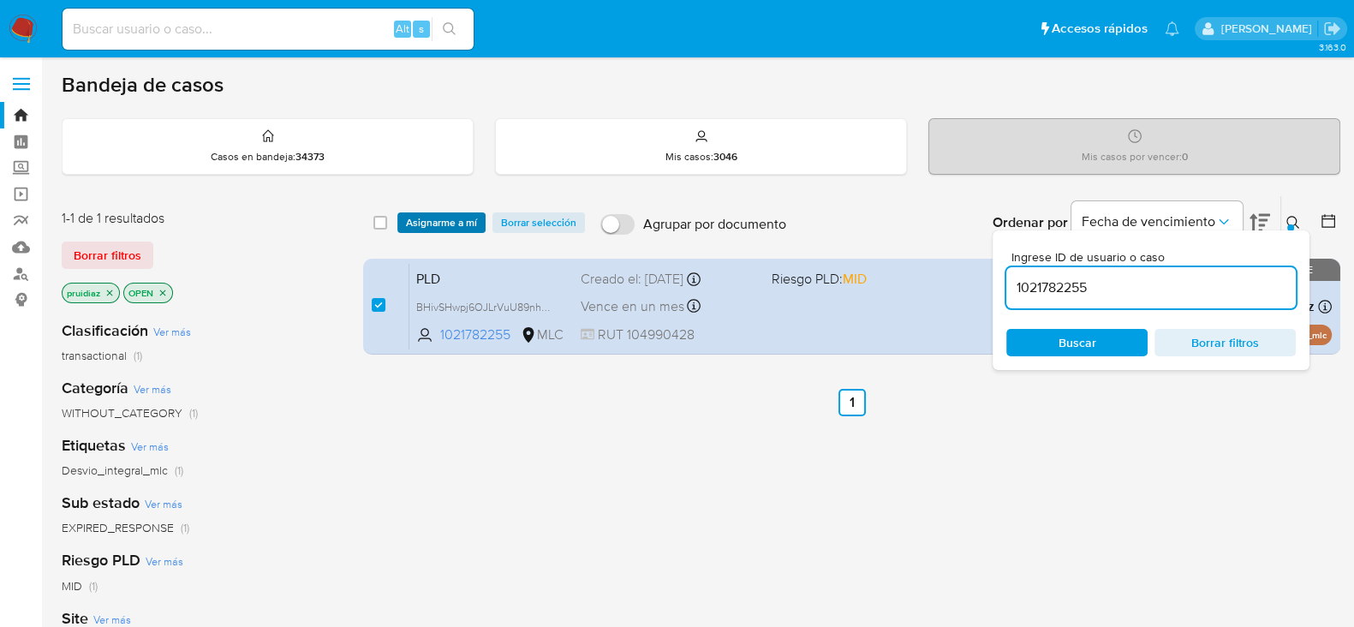
click at [447, 226] on span "Asignarme a mí" at bounding box center [441, 222] width 71 height 17
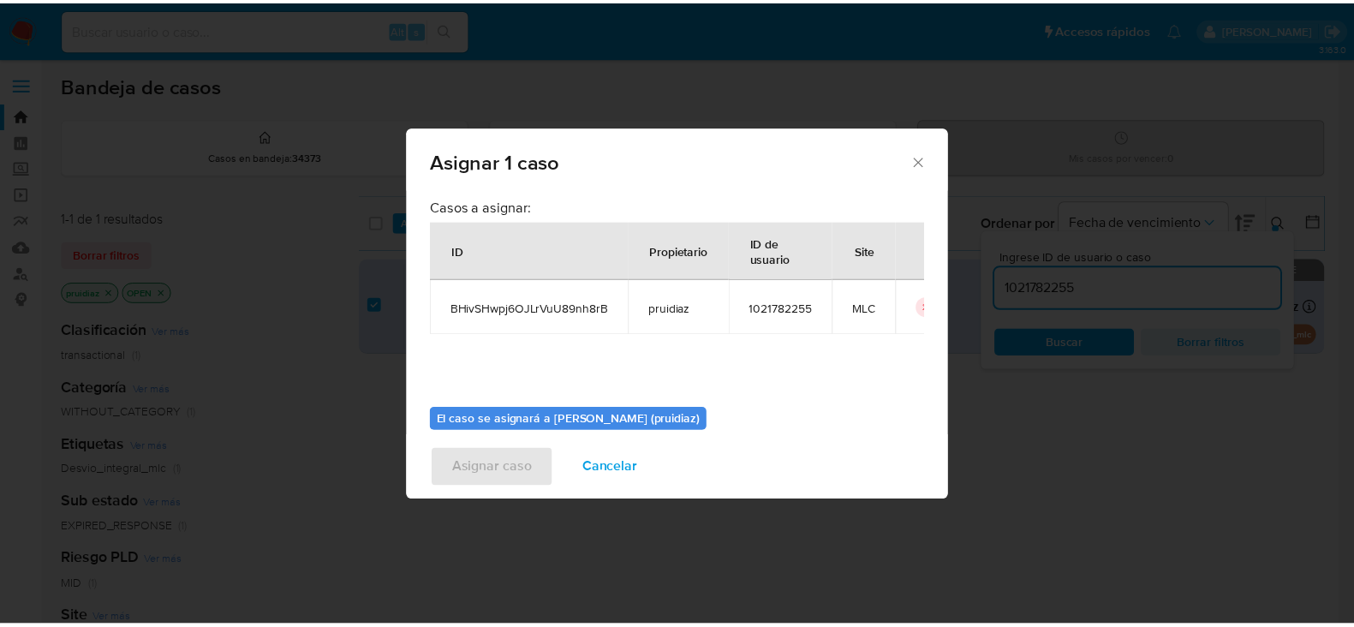
scroll to position [88, 0]
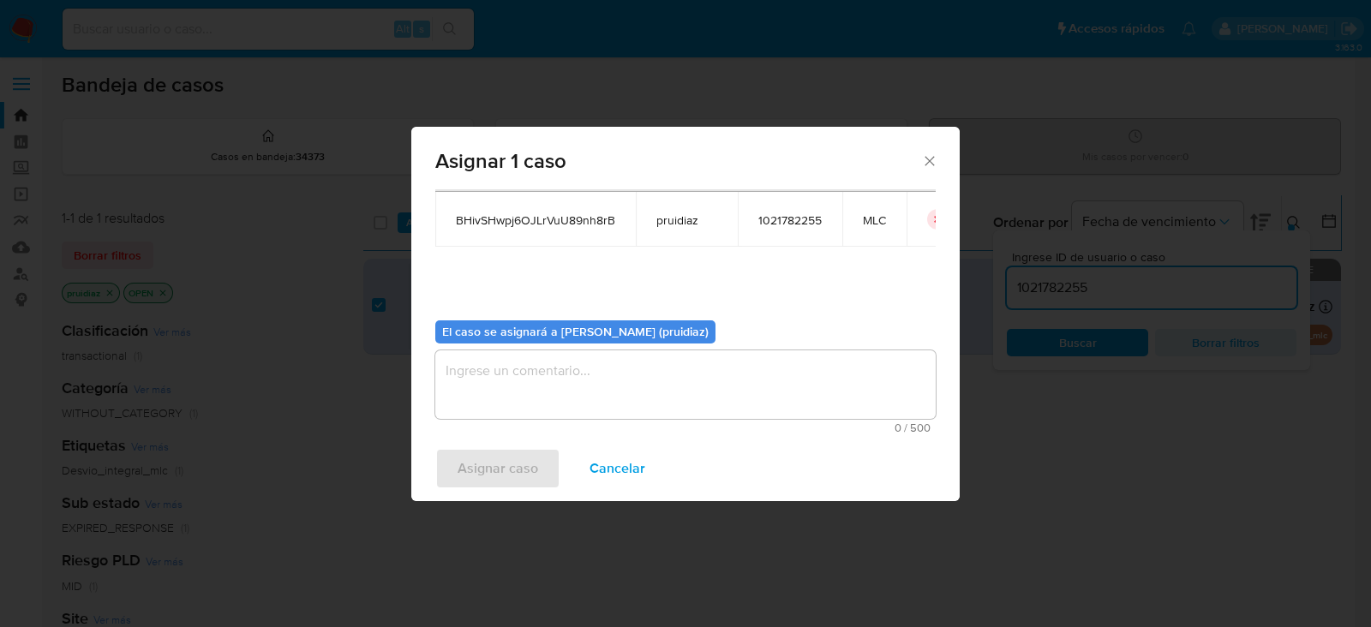
click at [560, 368] on textarea "assign-modal" at bounding box center [685, 384] width 500 height 69
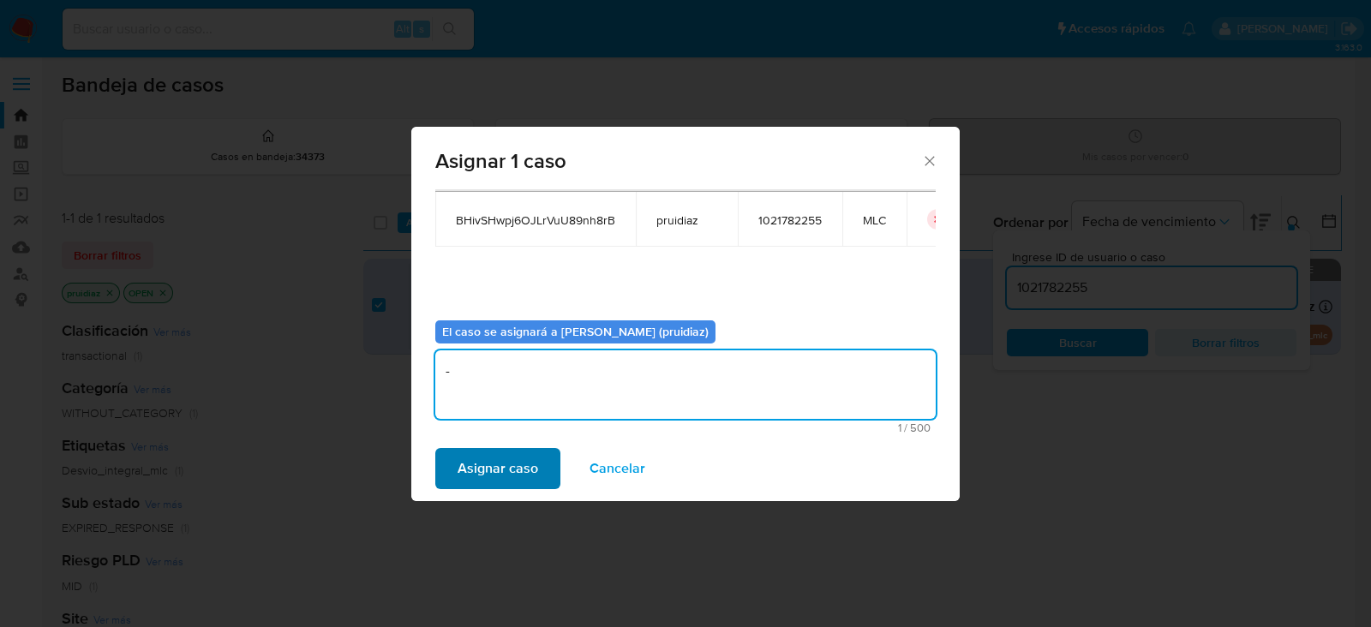
type textarea "-"
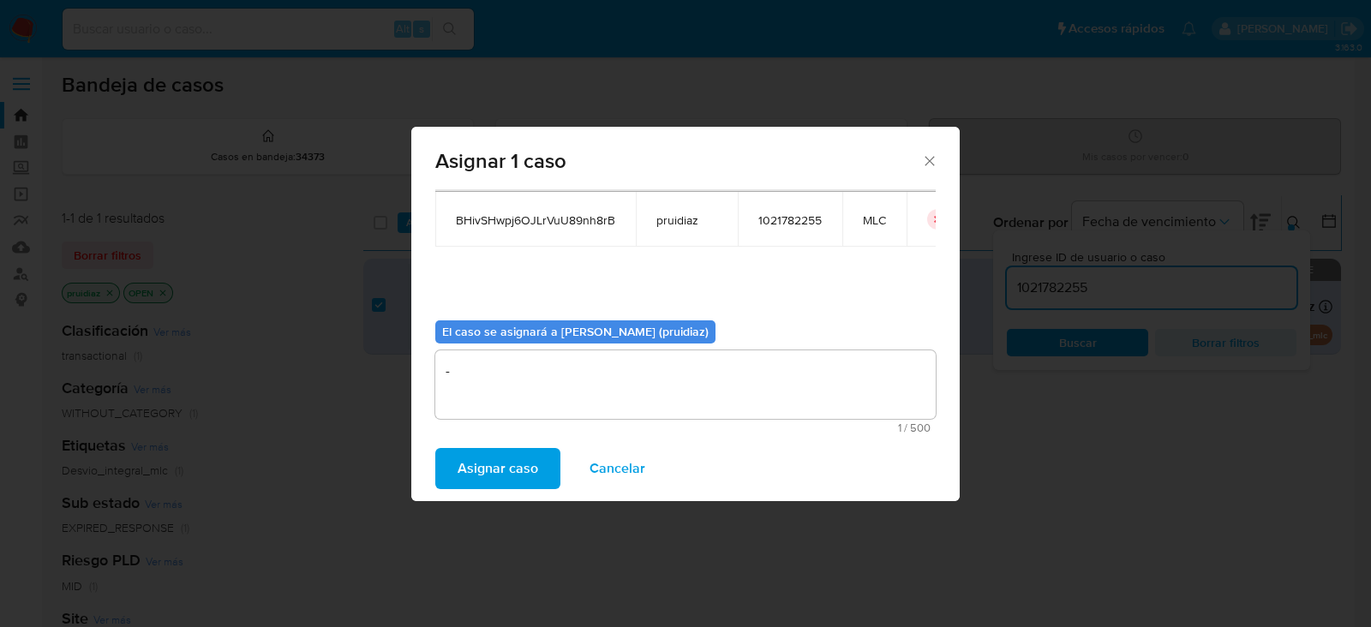
click at [493, 460] on span "Asignar caso" at bounding box center [497, 469] width 81 height 38
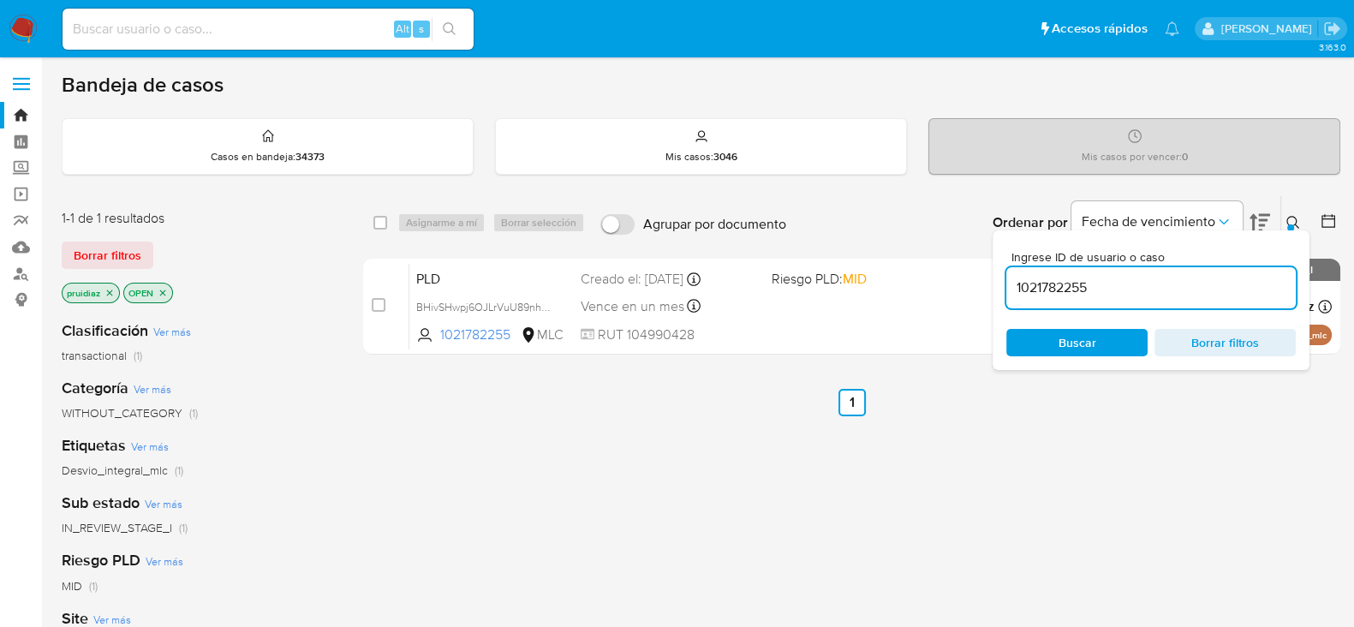
click at [17, 23] on img at bounding box center [23, 29] width 29 height 29
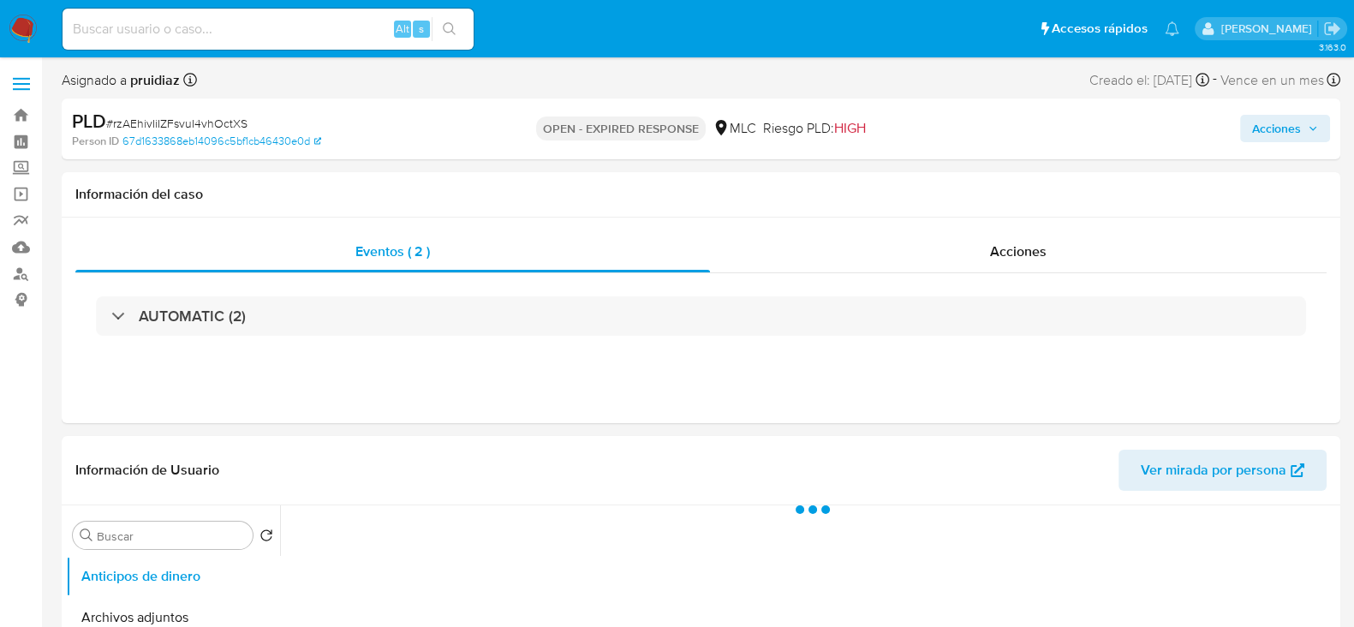
select select "10"
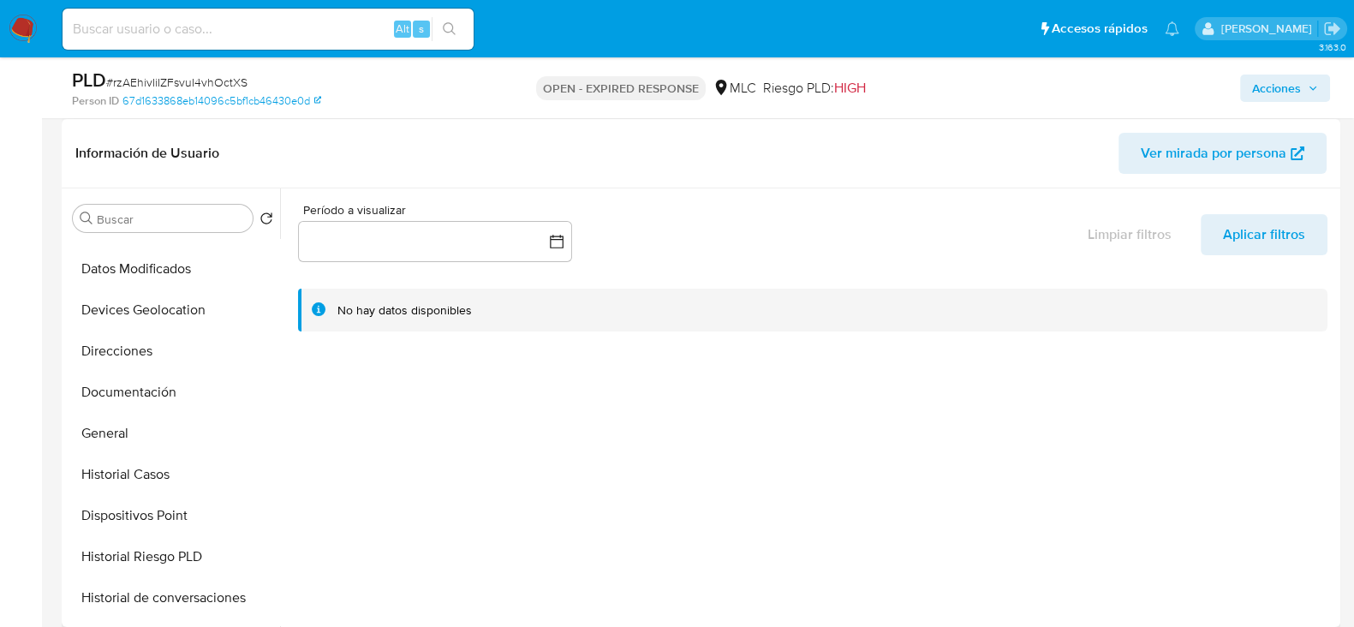
scroll to position [229, 0]
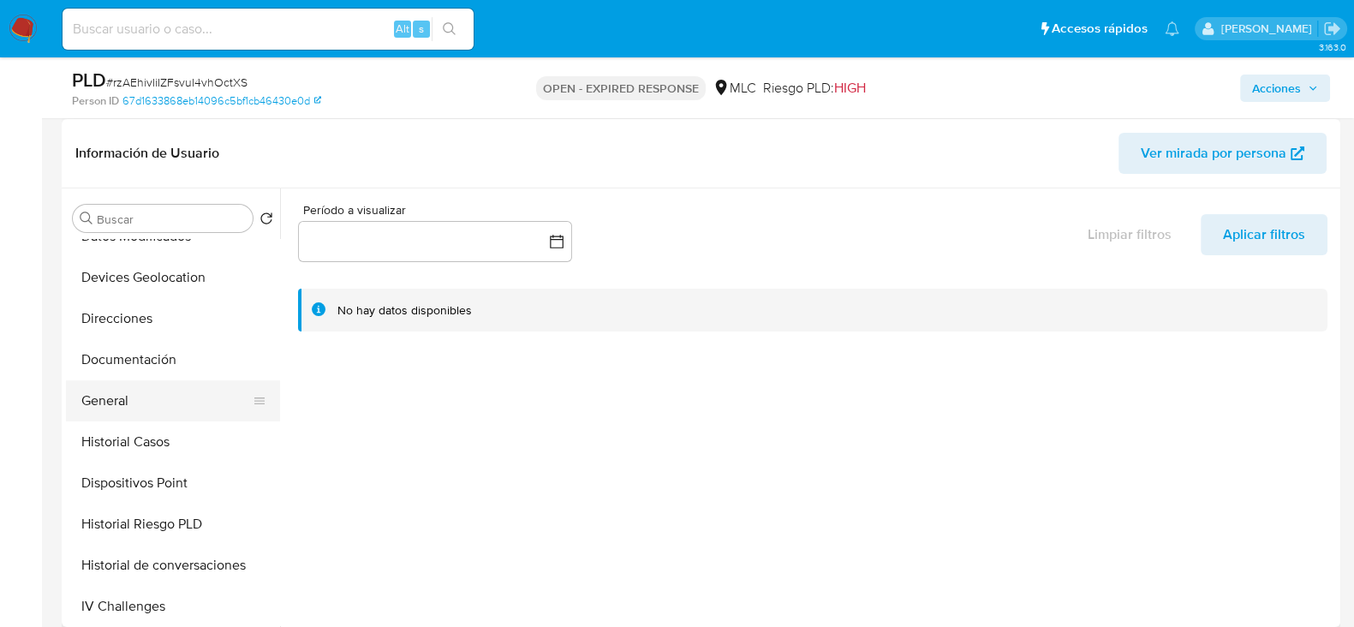
click at [99, 395] on button "General" at bounding box center [166, 400] width 200 height 41
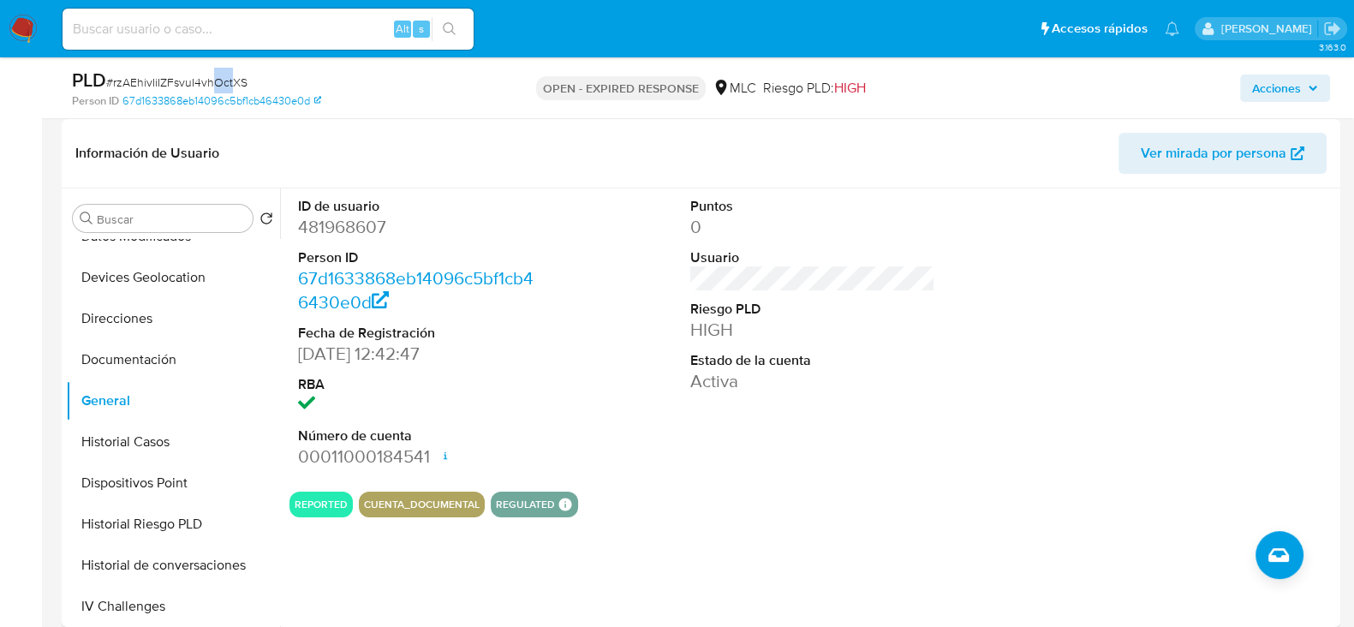
drag, startPoint x: 231, startPoint y: 92, endPoint x: 213, endPoint y: 81, distance: 21.2
click at [213, 81] on div "PLD # rzAEhivIiIZFsvuI4vhOctXS" at bounding box center [278, 81] width 413 height 26
click at [213, 81] on span "# rzAEhivIiIZFsvuI4vhOctXS" at bounding box center [176, 82] width 141 height 17
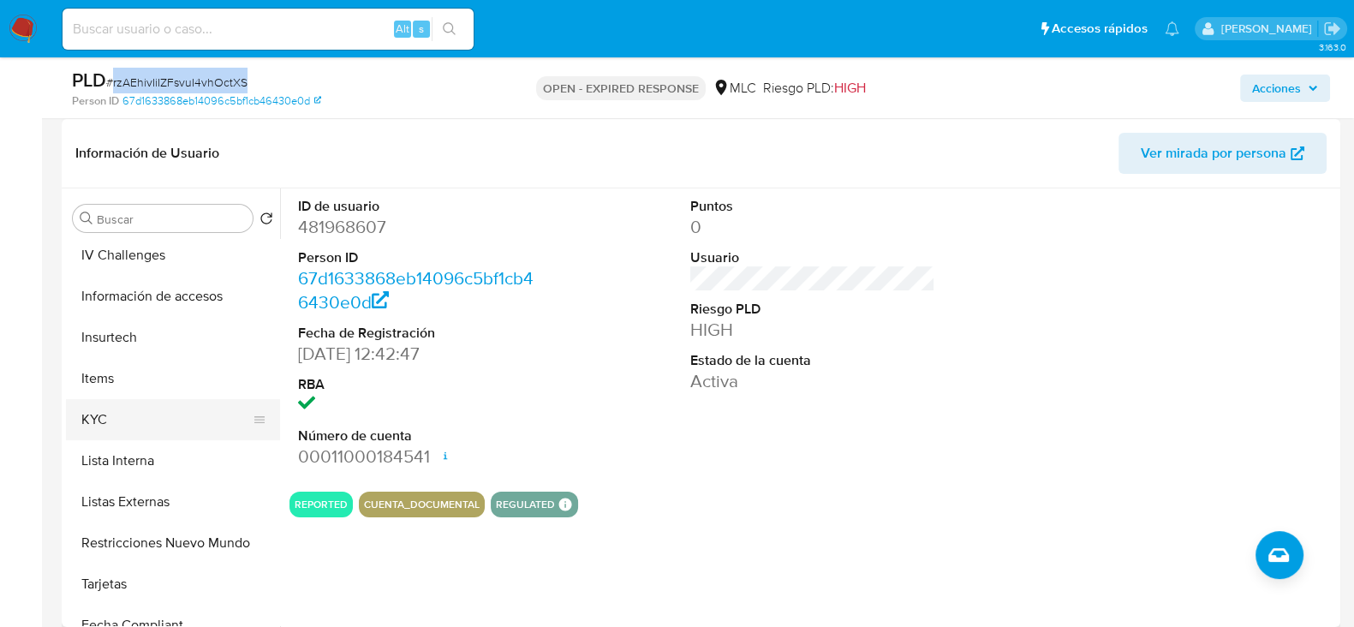
scroll to position [582, 0]
click at [110, 421] on button "KYC" at bounding box center [166, 417] width 200 height 41
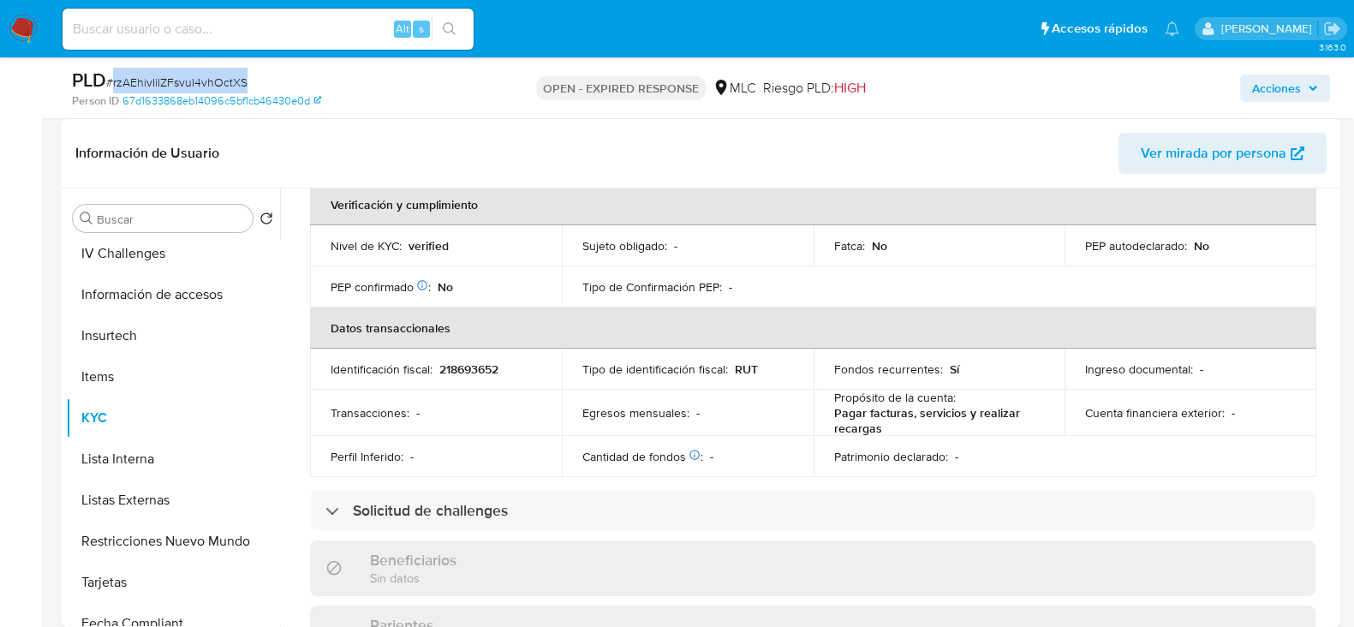
scroll to position [0, 0]
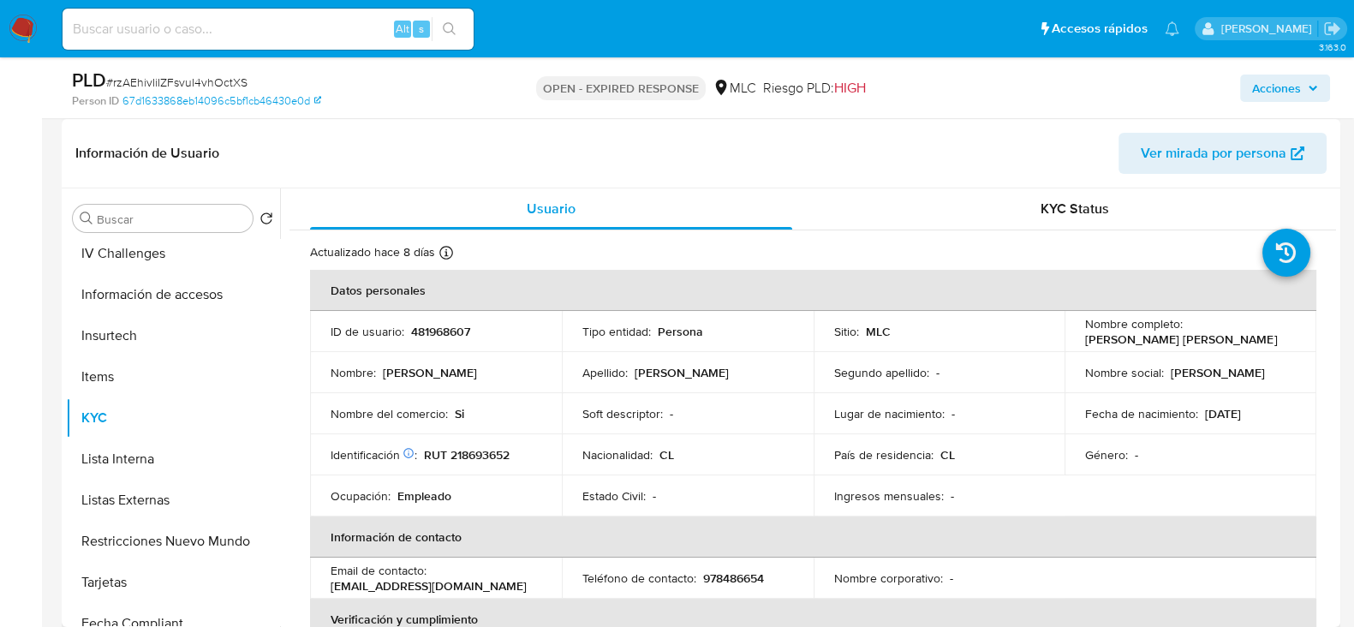
click at [471, 454] on p "RUT 218693652" at bounding box center [467, 454] width 86 height 15
copy p "218693652"
click at [475, 458] on p "RUT 218693652" at bounding box center [467, 454] width 86 height 15
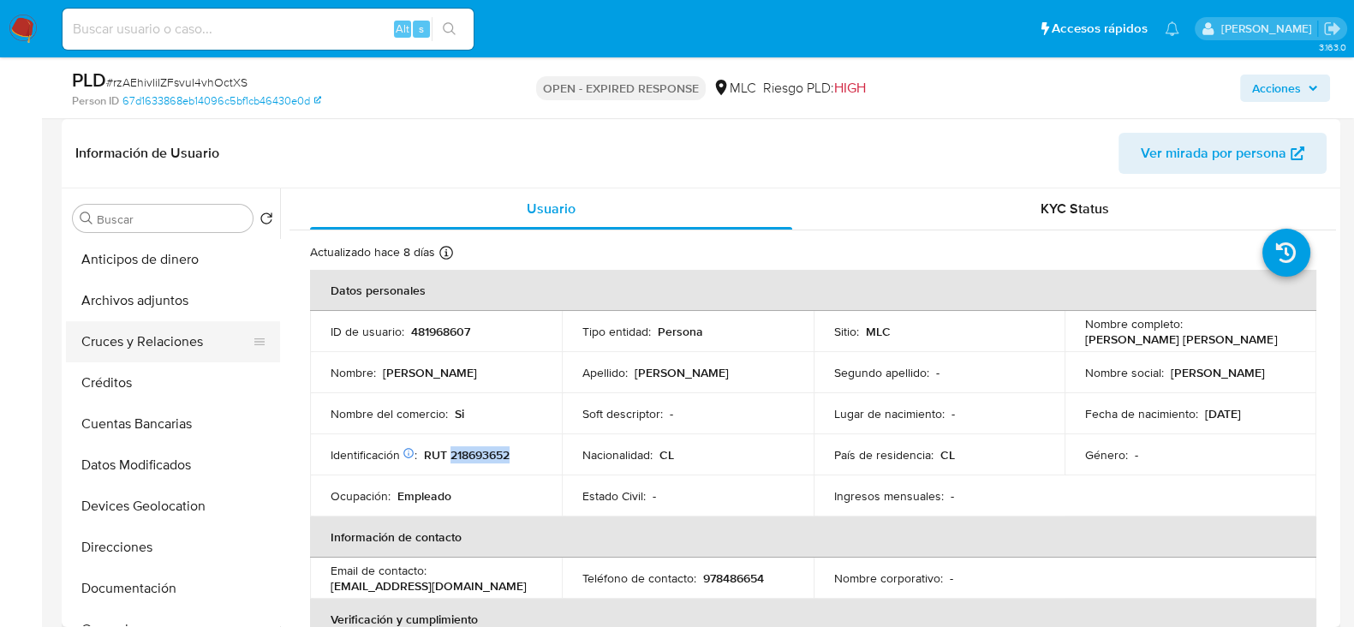
click at [156, 344] on button "Cruces y Relaciones" at bounding box center [166, 341] width 200 height 41
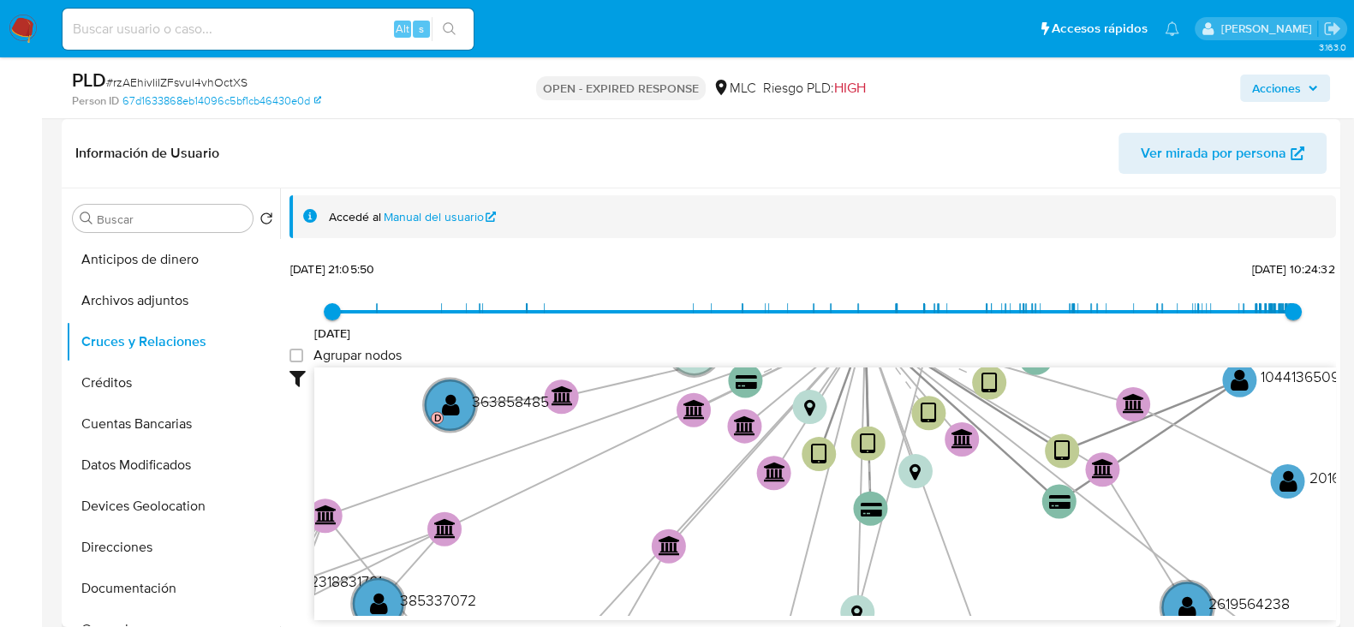
scroll to position [64, 0]
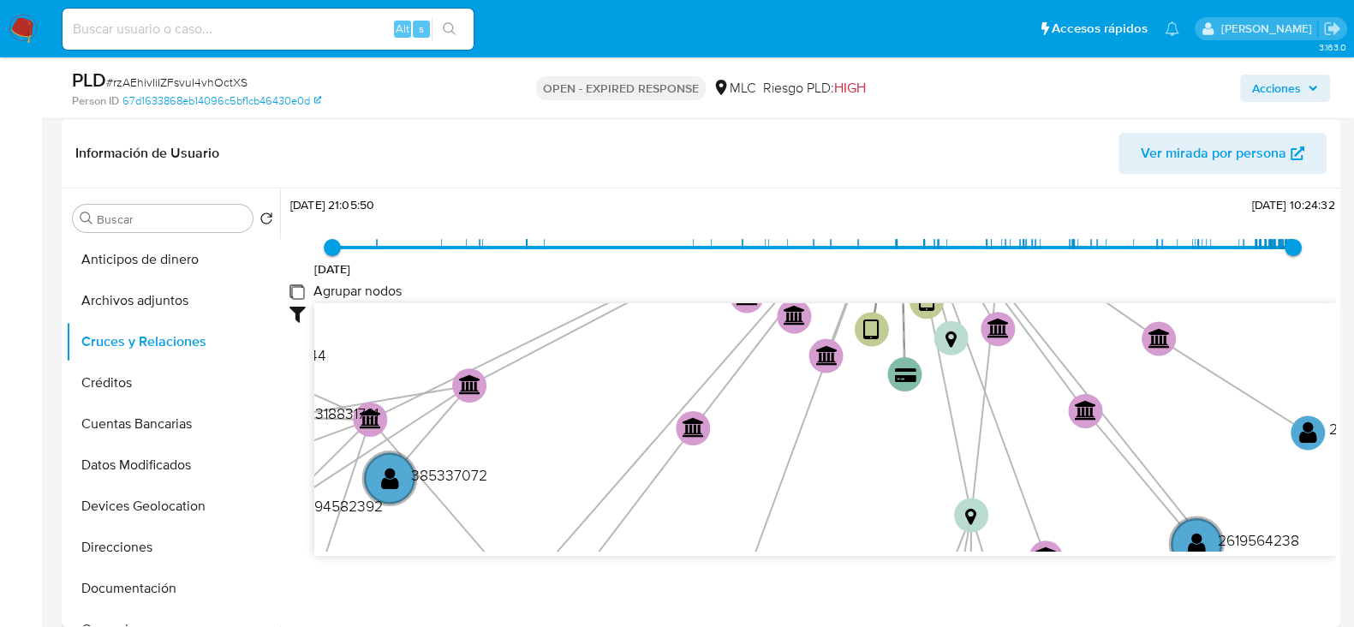
click at [292, 292] on group_nodes "Agrupar nodos" at bounding box center [297, 291] width 14 height 14
checkbox group_nodes "true"
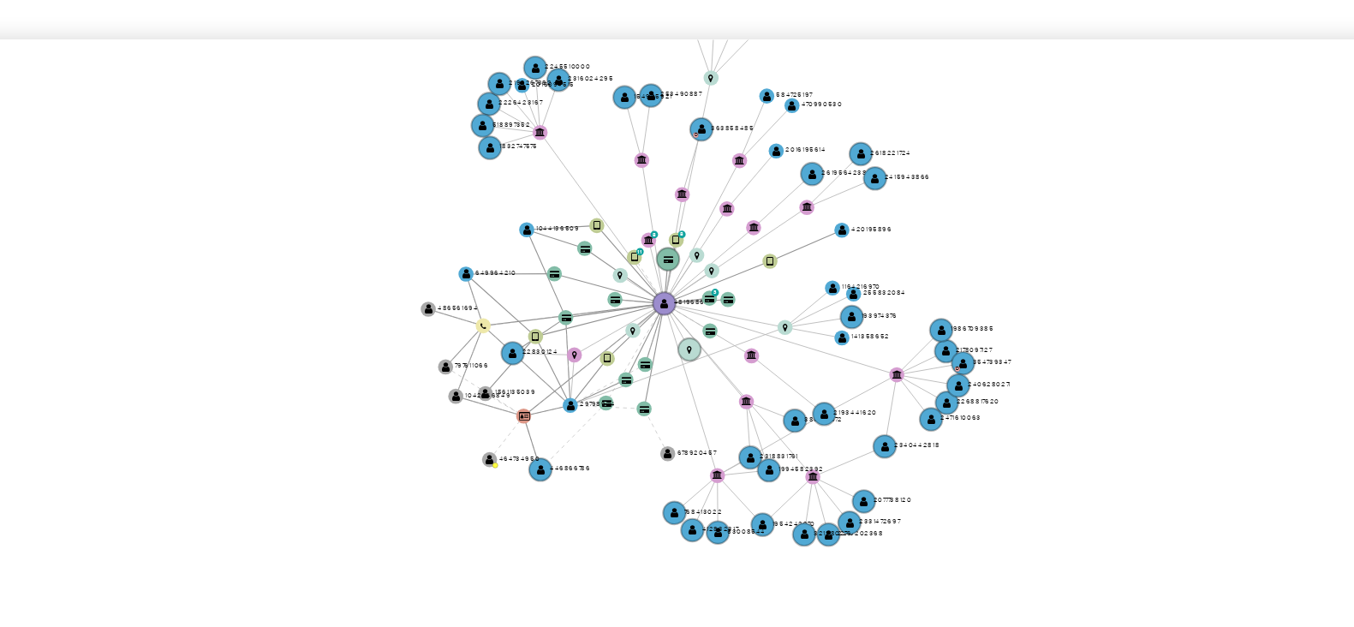
scroll to position [256, 0]
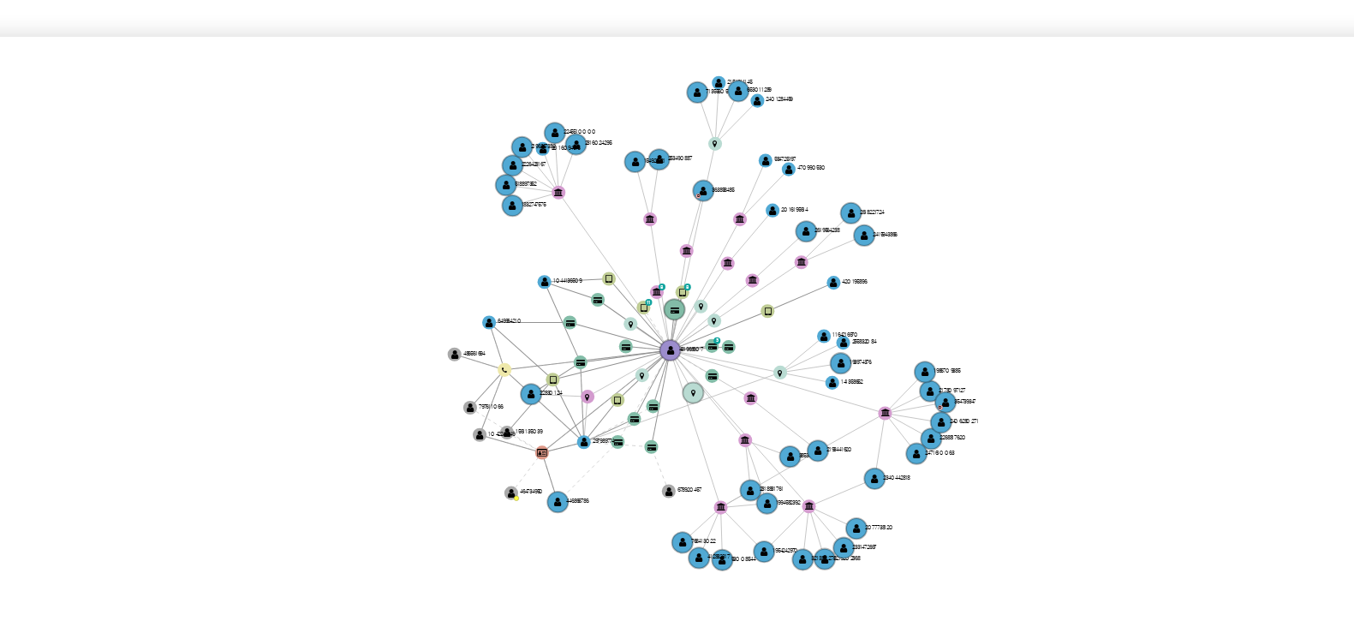
drag, startPoint x: 827, startPoint y: 389, endPoint x: 818, endPoint y: 407, distance: 19.9
click at [818, 407] on icon "device-664a8f08f6e1c9956926e5c0  device-66ce51b7479fae4a285925e5  device-6356…" at bounding box center [825, 427] width 1022 height 248
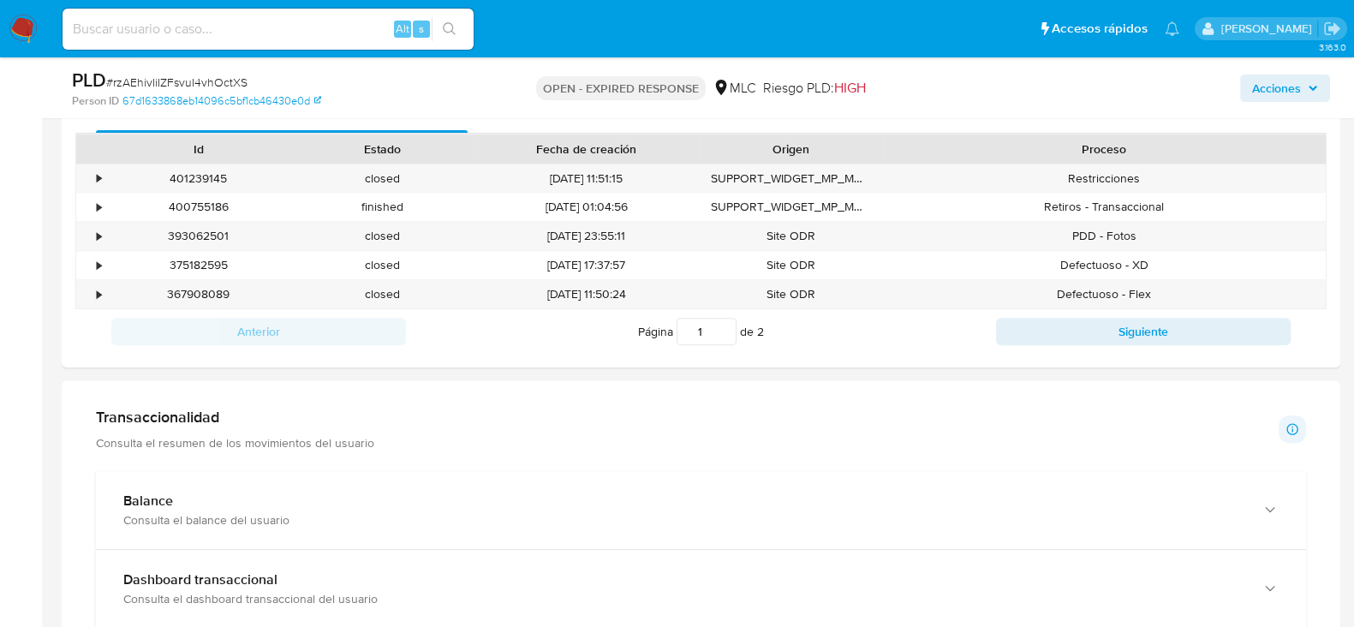
scroll to position [913, 0]
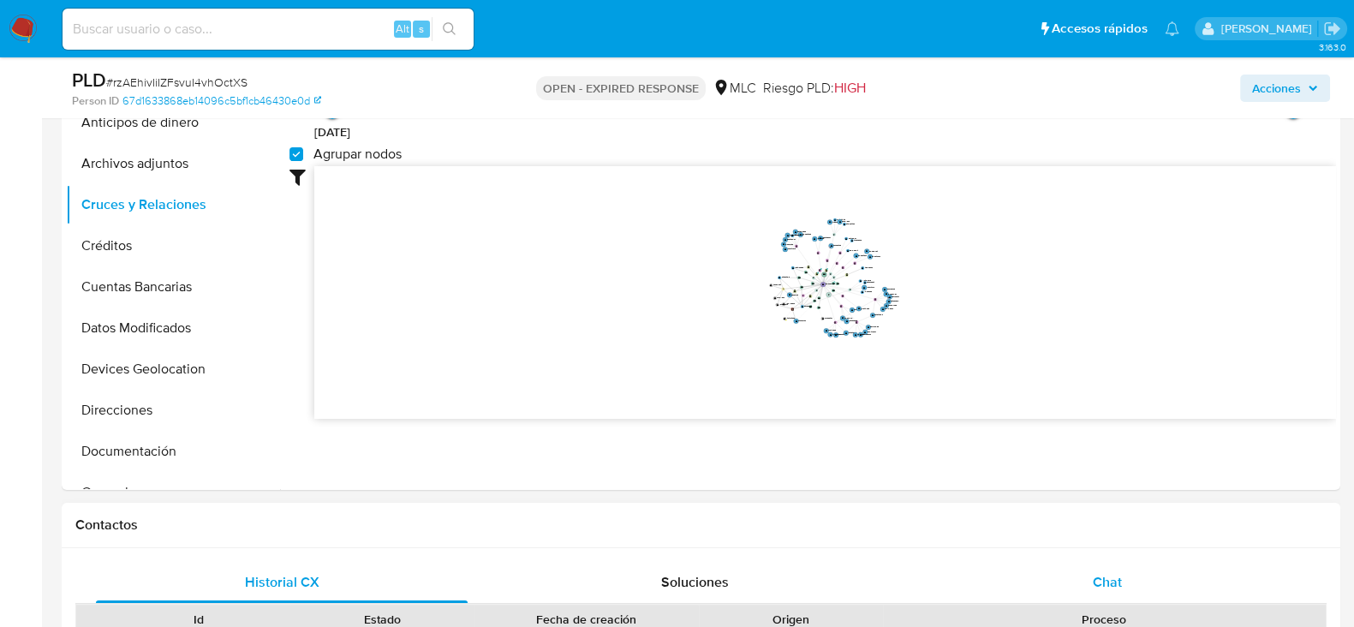
click at [1114, 579] on span "Chat" at bounding box center [1107, 582] width 29 height 20
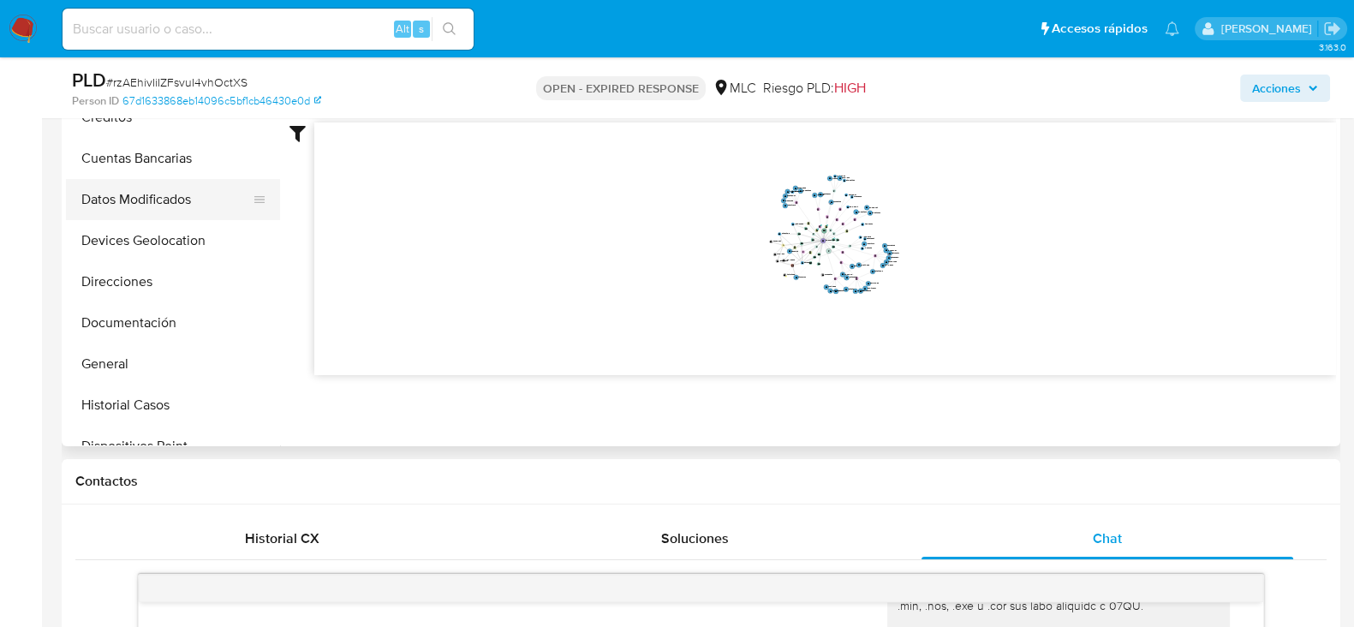
scroll to position [85, 0]
click at [136, 326] on button "Documentación" at bounding box center [166, 322] width 200 height 41
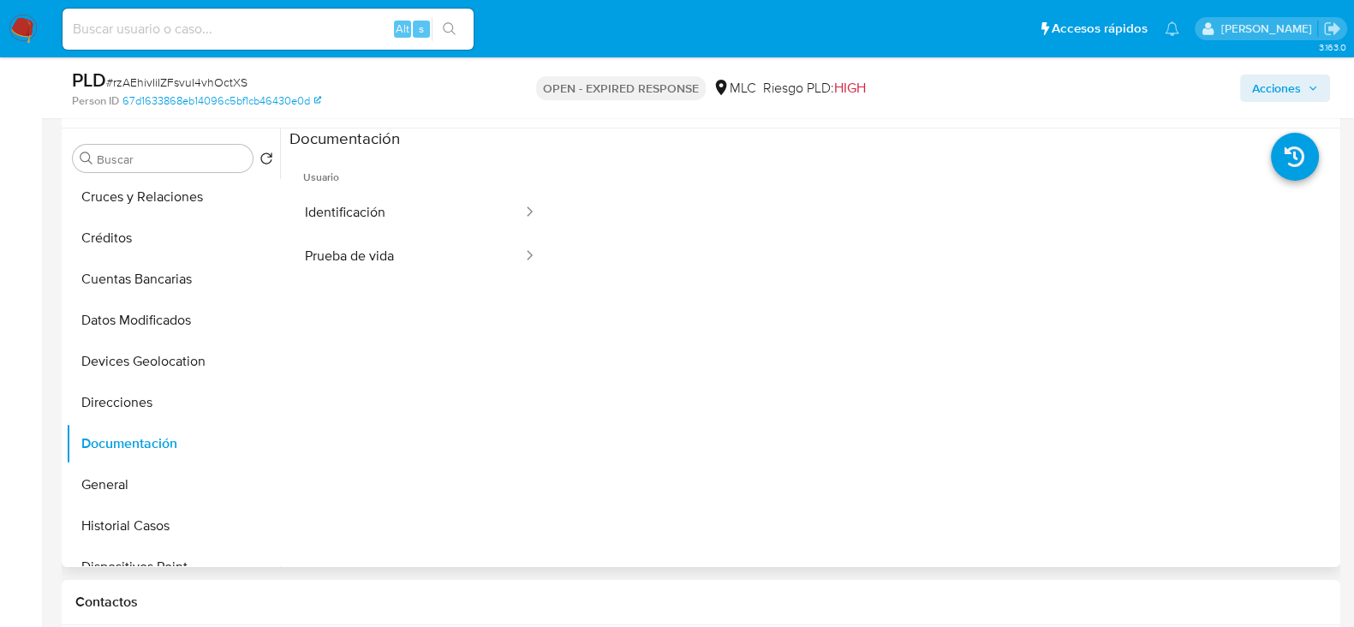
scroll to position [315, 0]
click at [381, 209] on button "Identificación" at bounding box center [407, 214] width 235 height 44
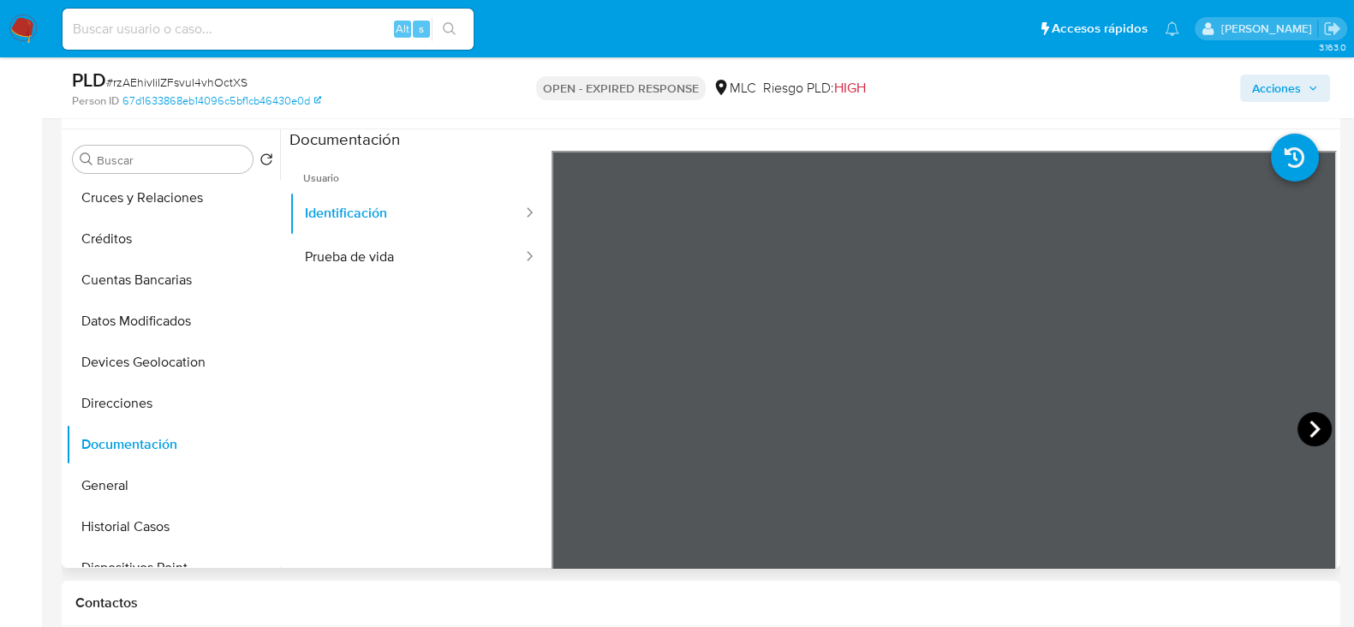
click at [1310, 421] on icon at bounding box center [1315, 429] width 10 height 17
click at [379, 242] on button "Prueba de vida" at bounding box center [407, 258] width 235 height 44
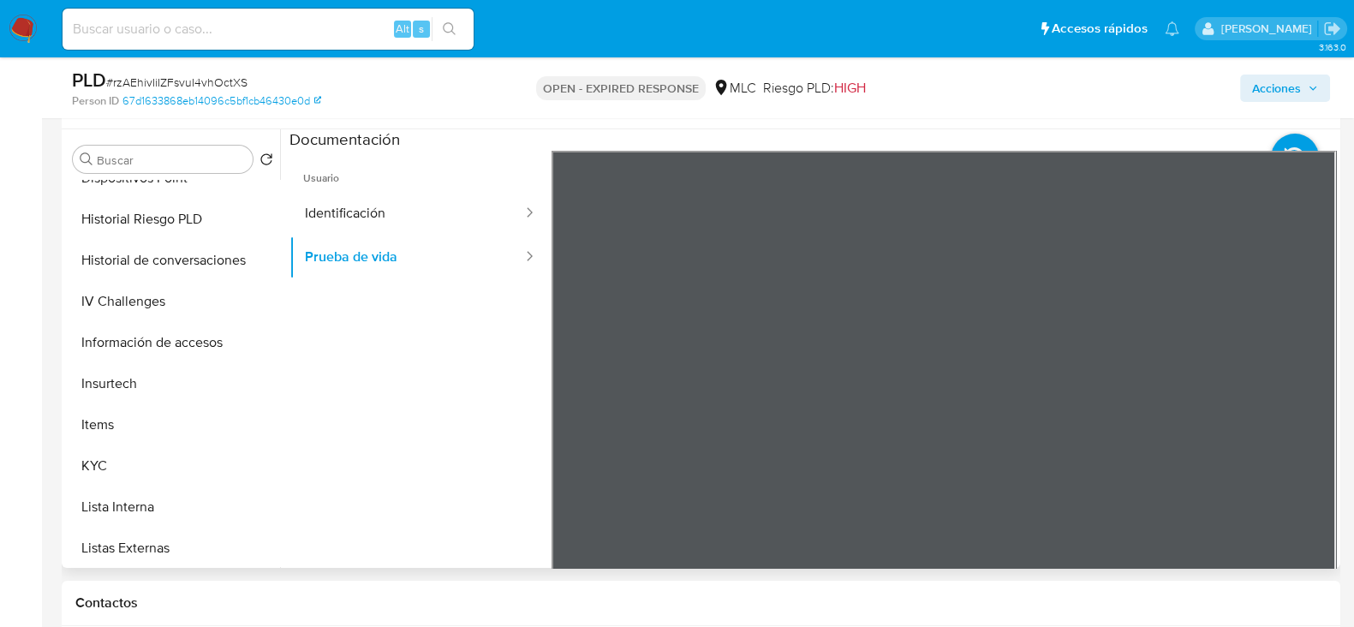
scroll to position [479, 0]
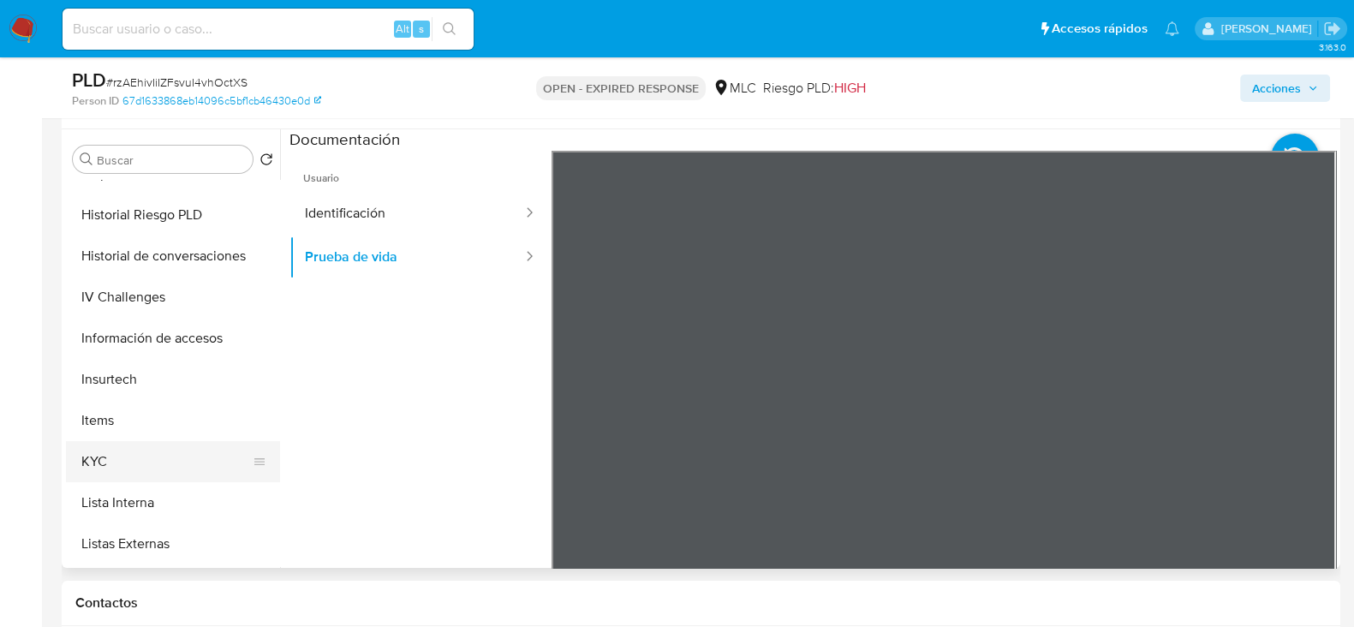
click at [119, 447] on button "KYC" at bounding box center [166, 461] width 200 height 41
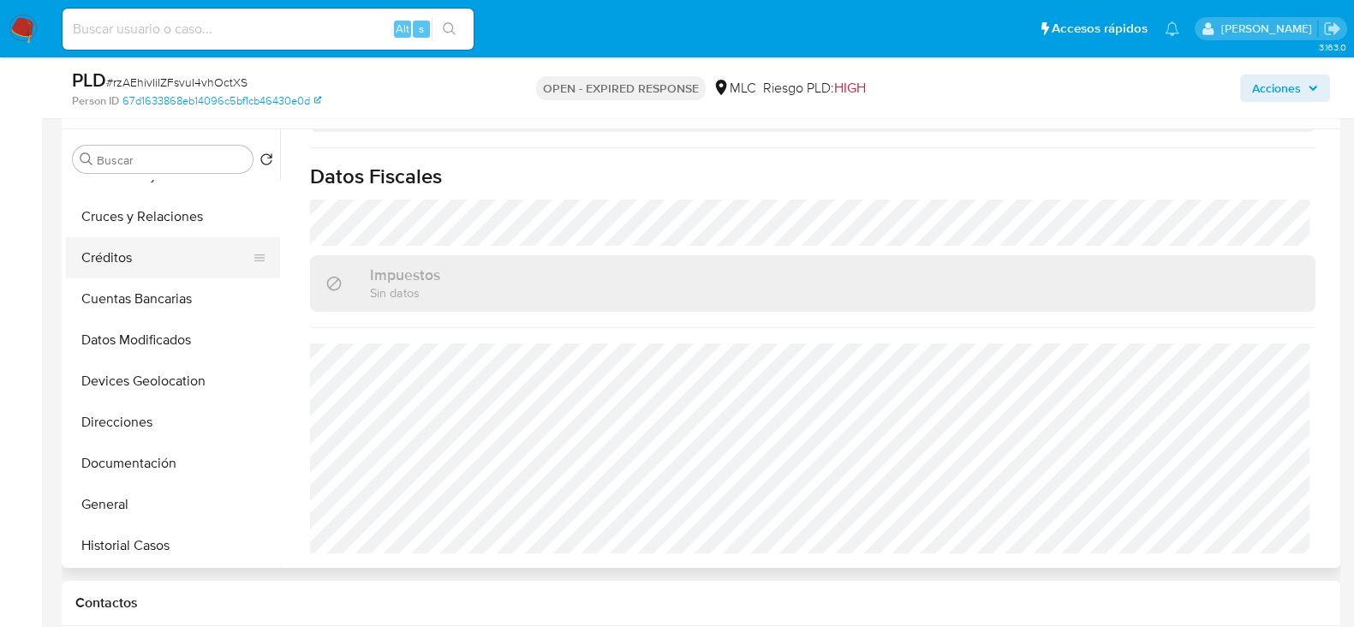
scroll to position [98, 0]
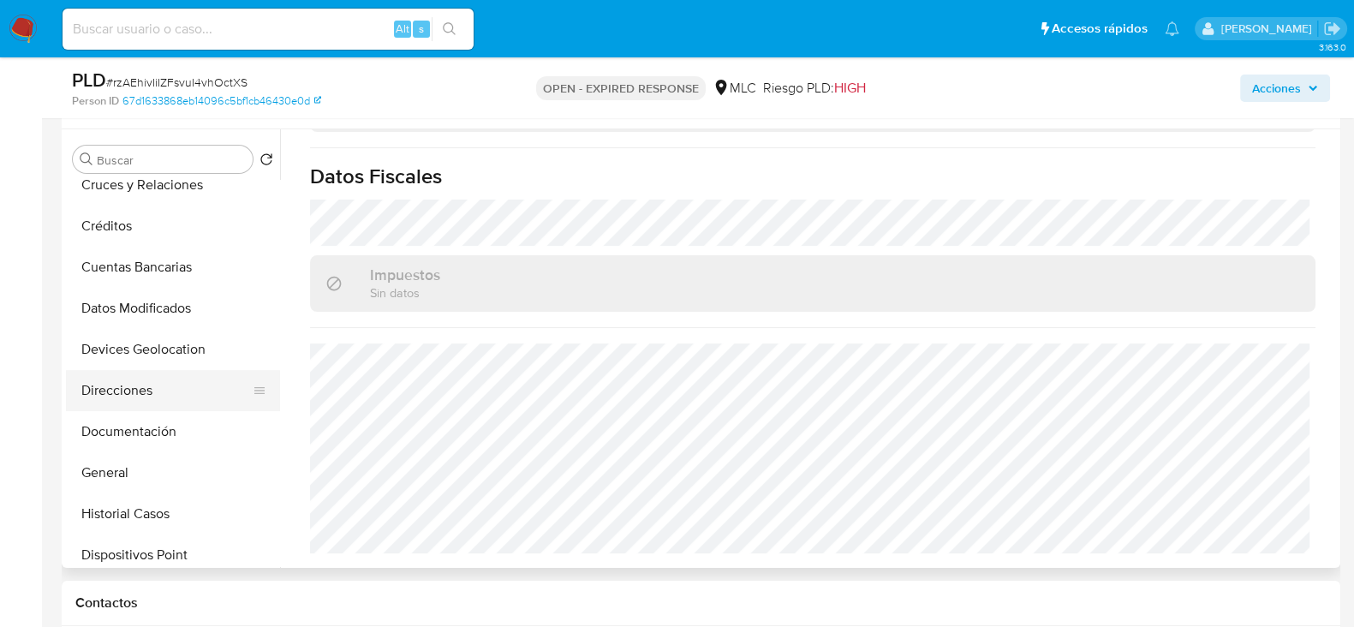
click at [108, 389] on button "Direcciones" at bounding box center [166, 390] width 200 height 41
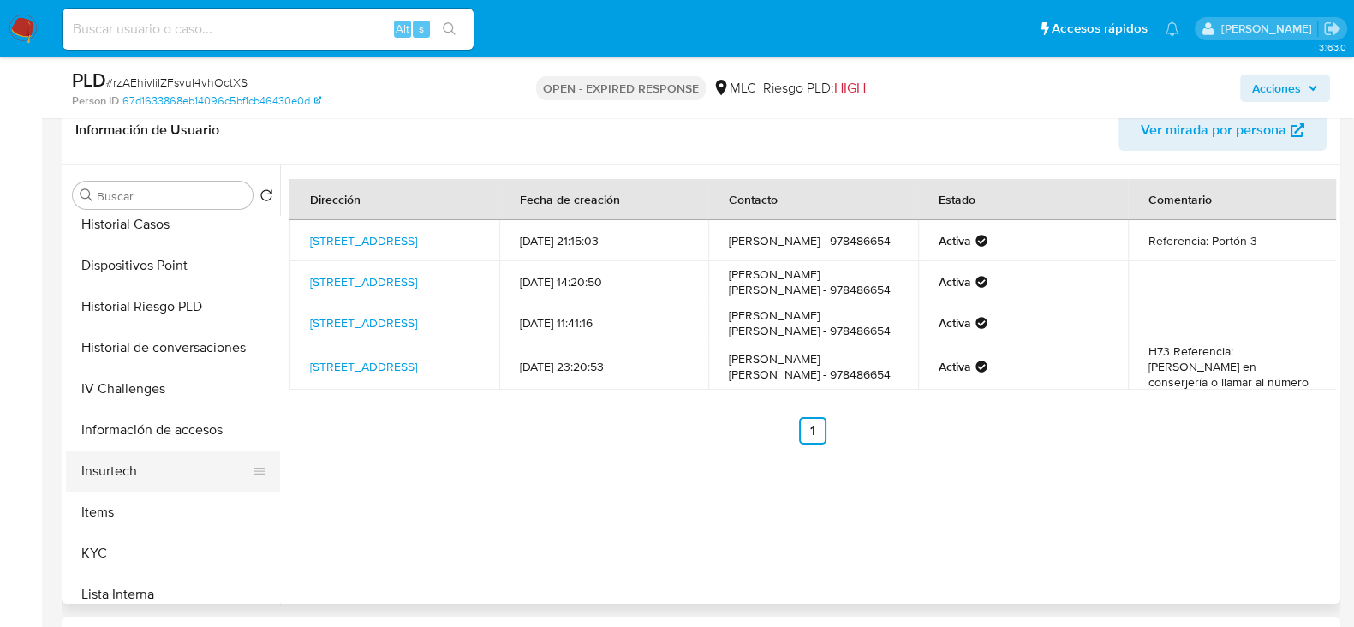
scroll to position [427, 0]
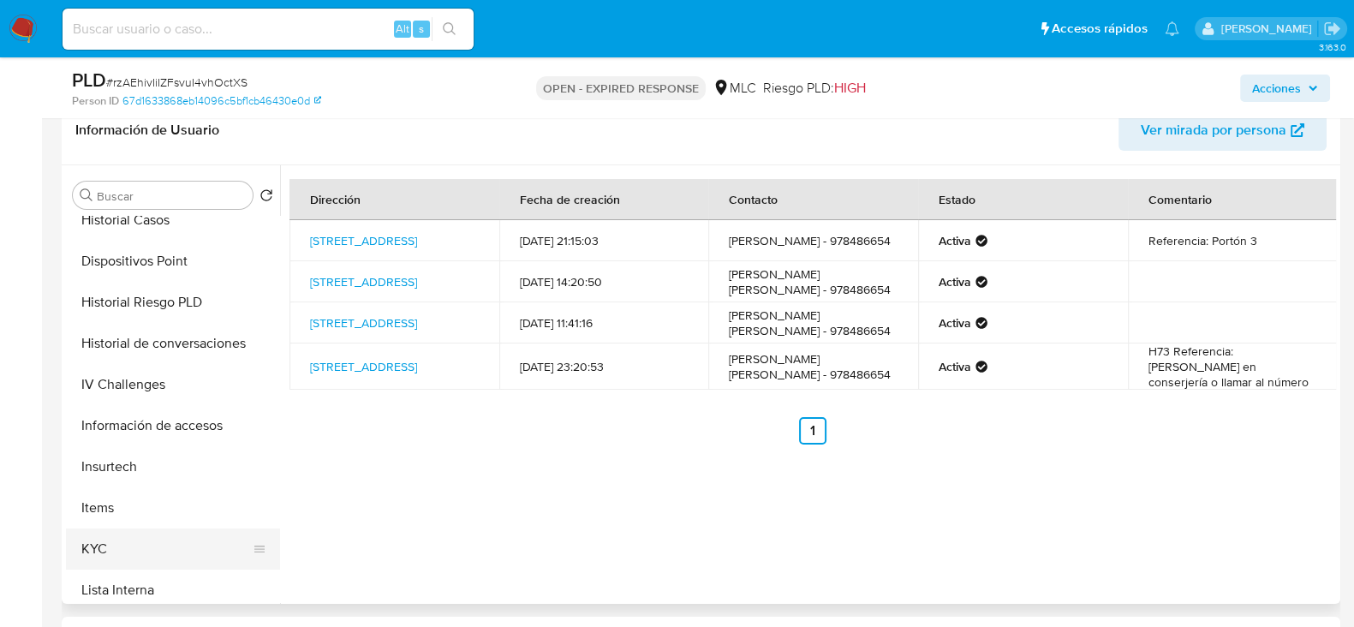
click at [100, 545] on button "KYC" at bounding box center [166, 549] width 200 height 41
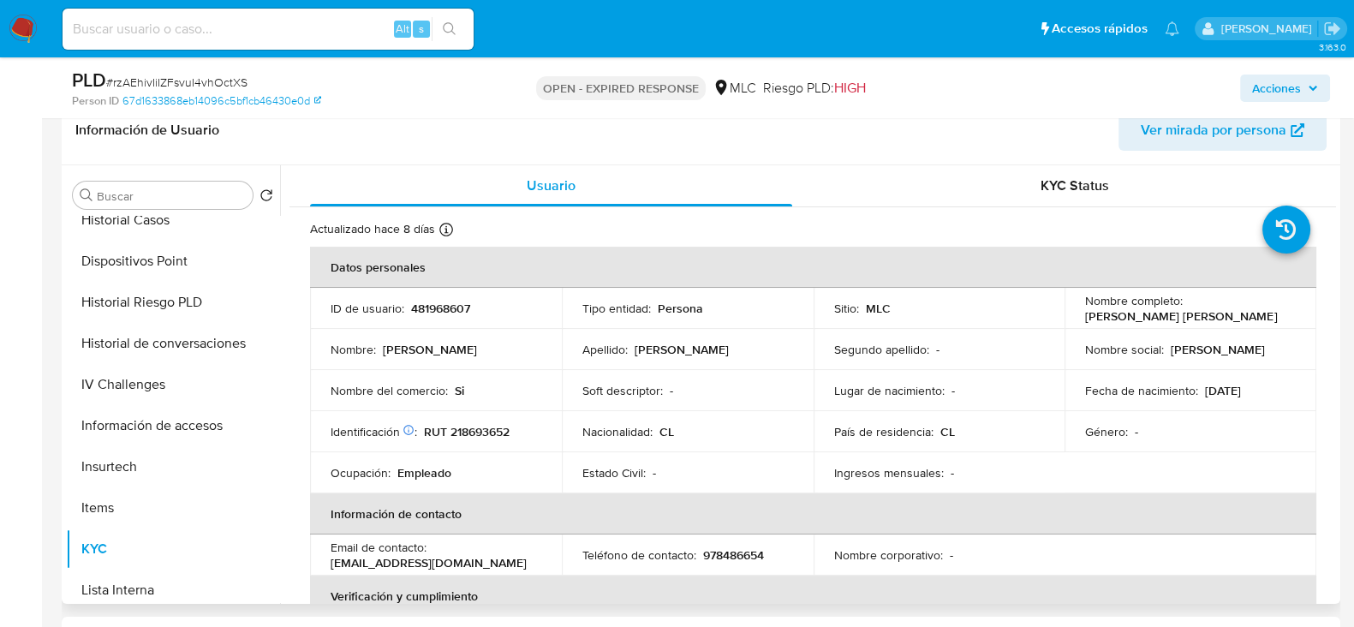
drag, startPoint x: 1244, startPoint y: 320, endPoint x: 1073, endPoint y: 320, distance: 170.5
click at [1073, 320] on td "Nombre completo : Daniel Vicente Zúñiga Martel" at bounding box center [1191, 308] width 252 height 41
copy p "Daniel Vicente Zúñiga Martel"
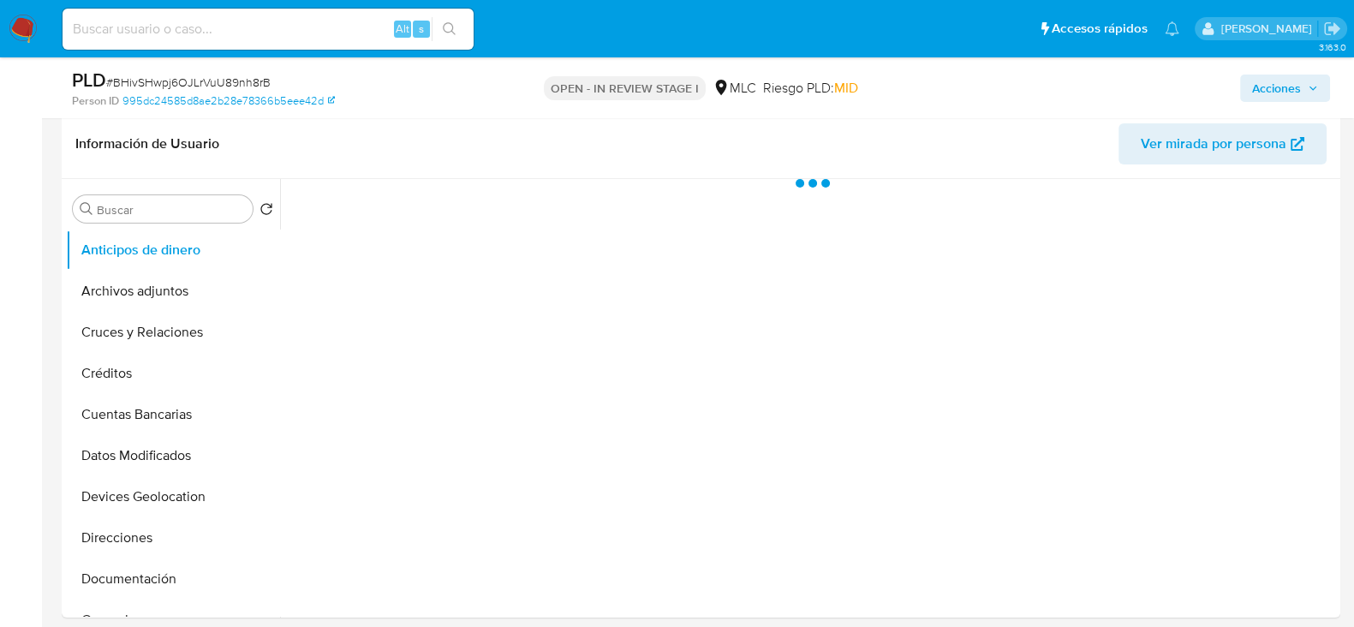
scroll to position [304, 0]
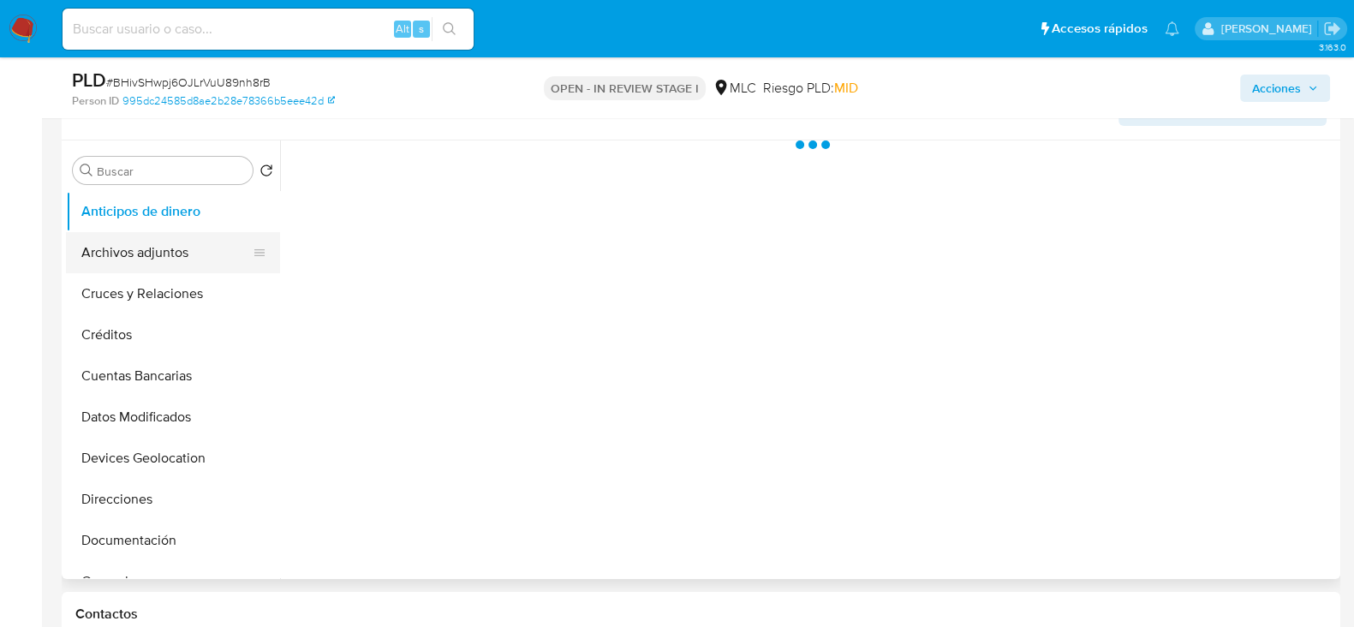
click at [140, 239] on button "Archivos adjuntos" at bounding box center [166, 252] width 200 height 41
select select "10"
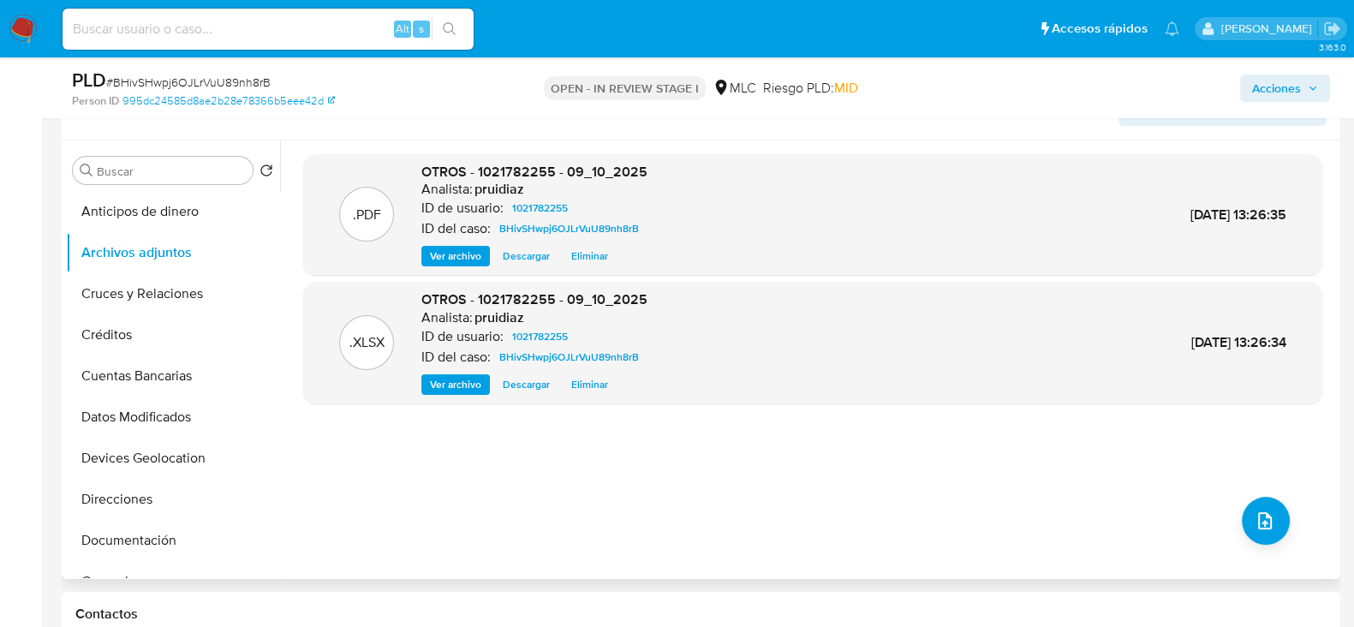
scroll to position [0, 0]
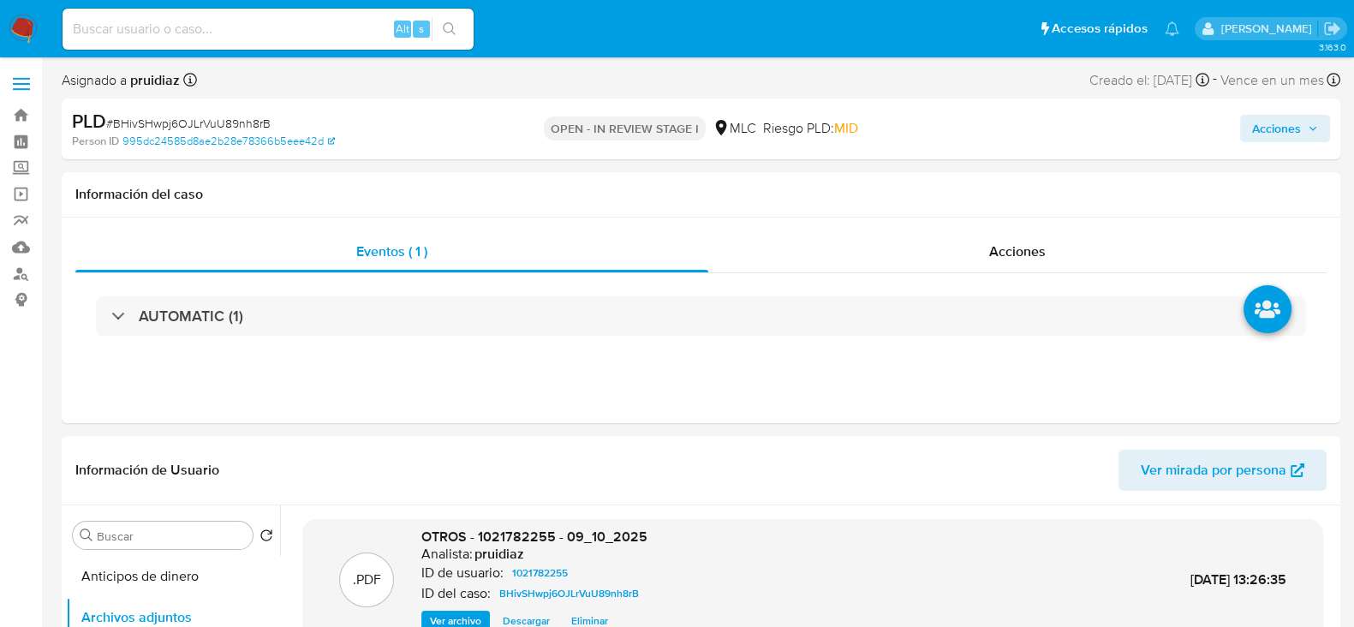
click at [1305, 124] on span "Acciones" at bounding box center [1285, 128] width 66 height 24
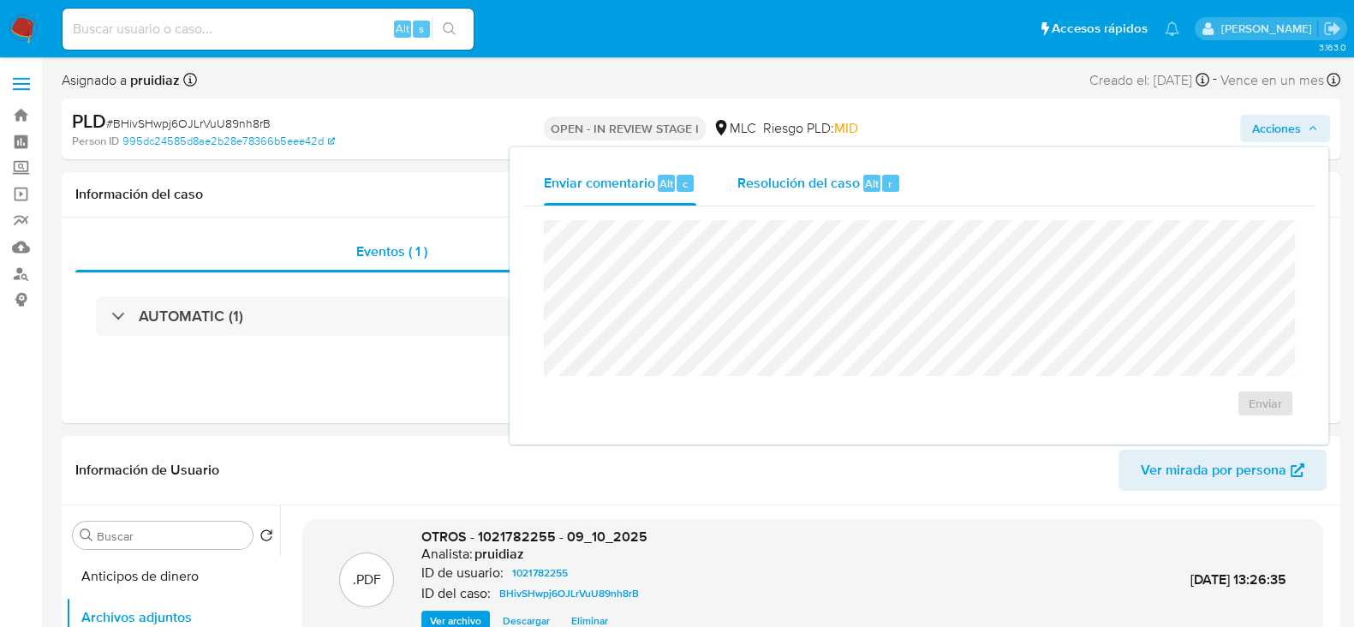
click at [874, 176] on span "Alt" at bounding box center [872, 184] width 14 height 16
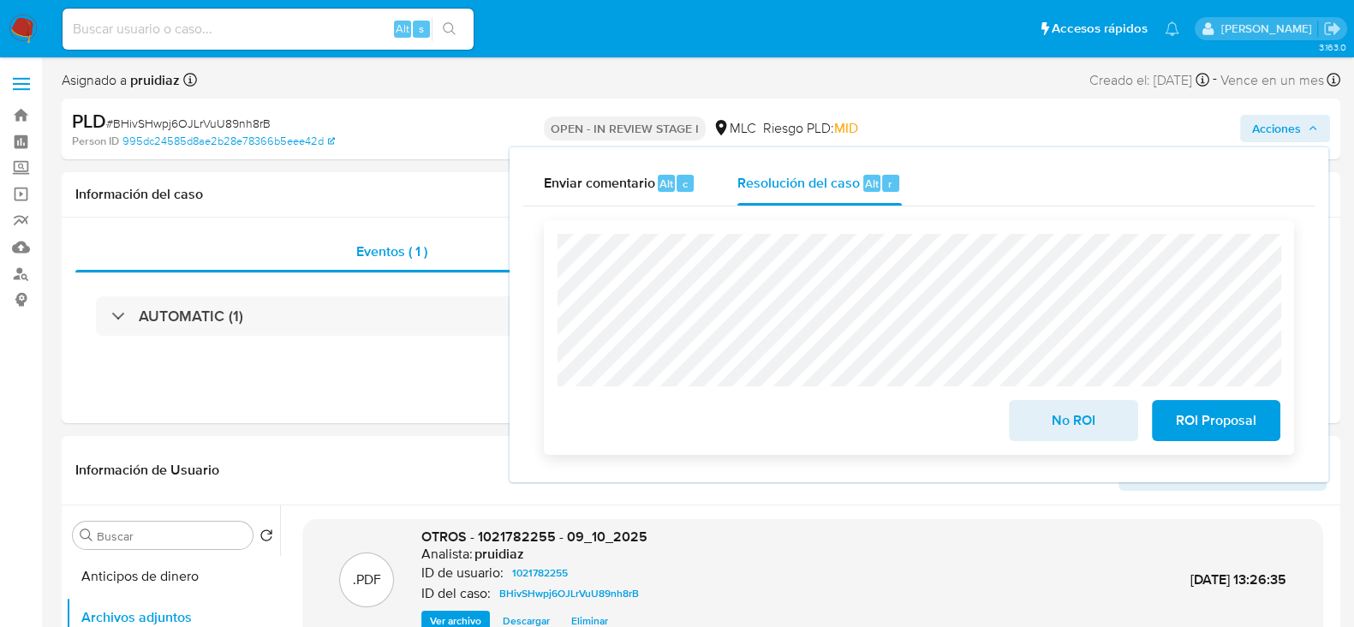
click at [1066, 427] on span "No ROI" at bounding box center [1073, 421] width 84 height 38
